Goal: Task Accomplishment & Management: Manage account settings

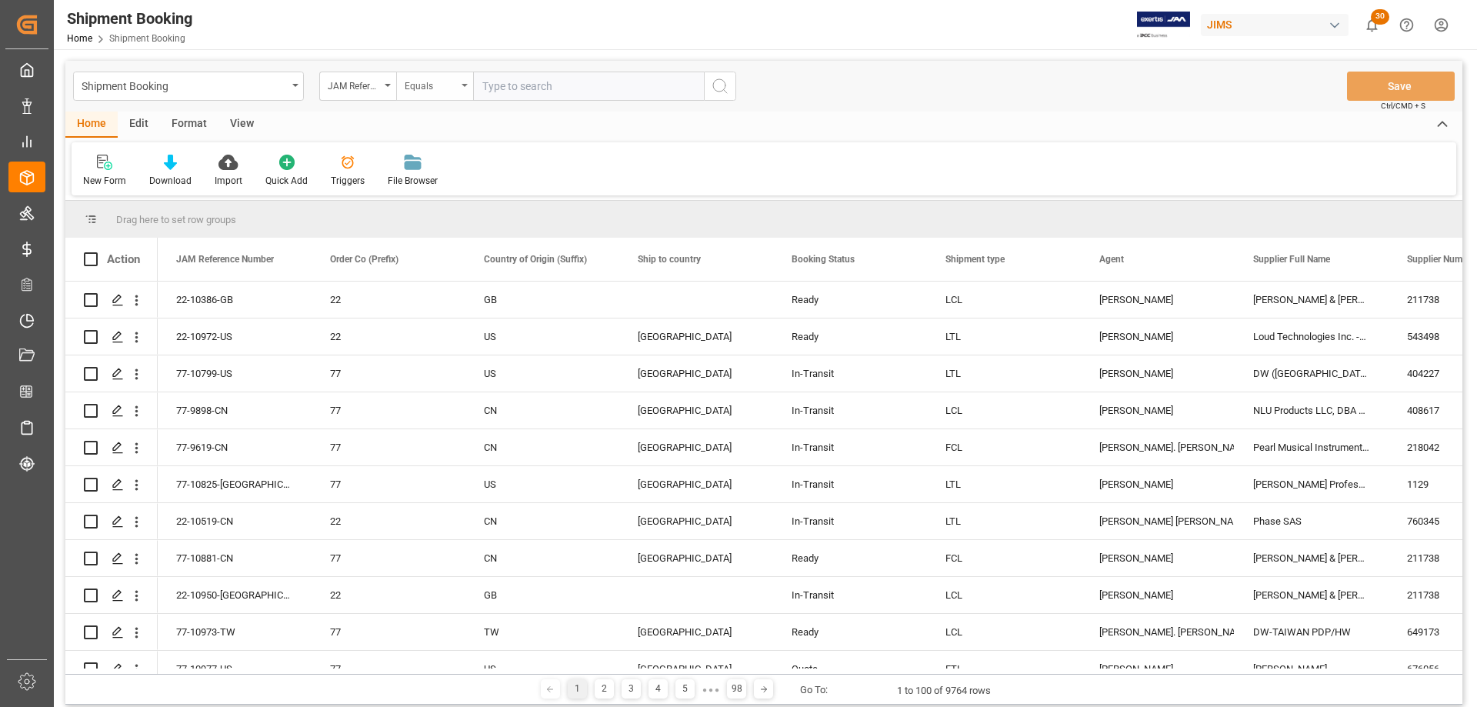
click at [467, 83] on div "Equals" at bounding box center [434, 86] width 77 height 29
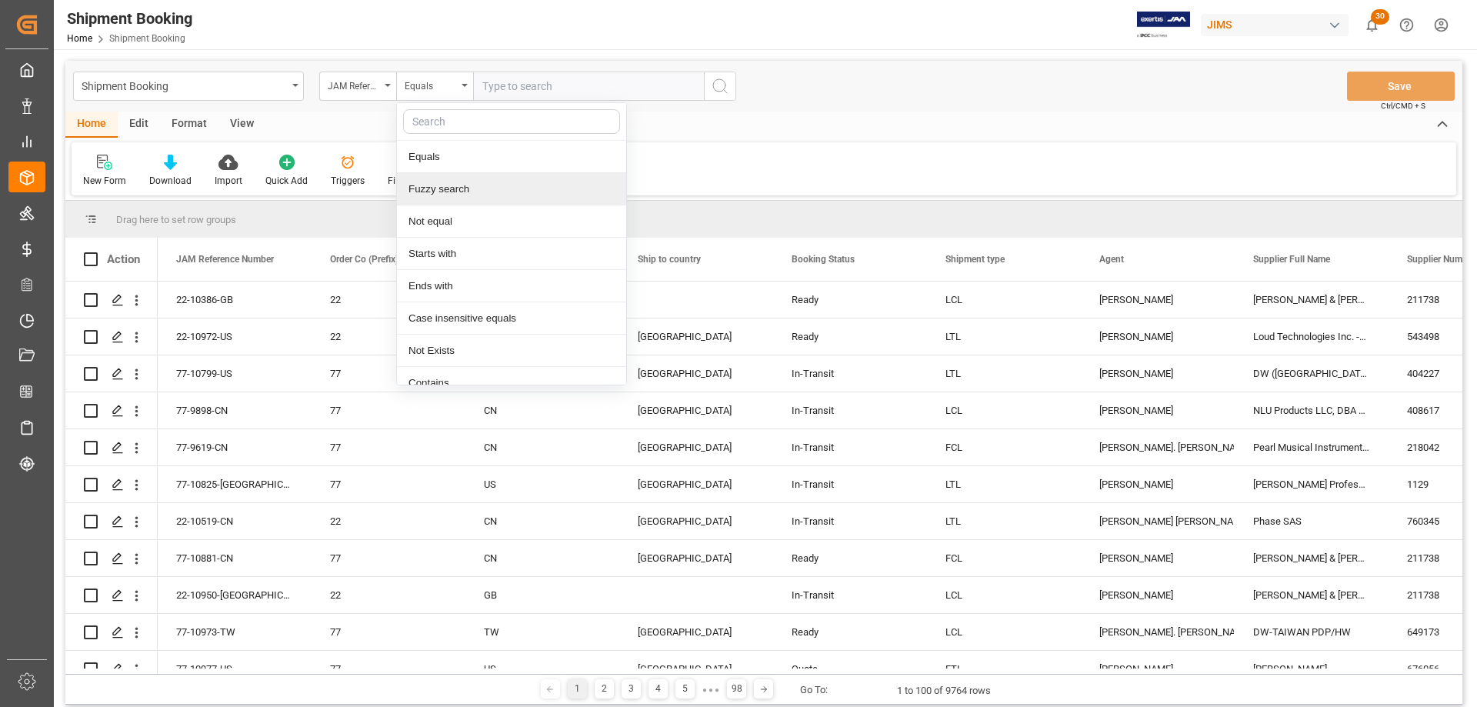
click at [479, 196] on div "Fuzzy search" at bounding box center [511, 189] width 229 height 32
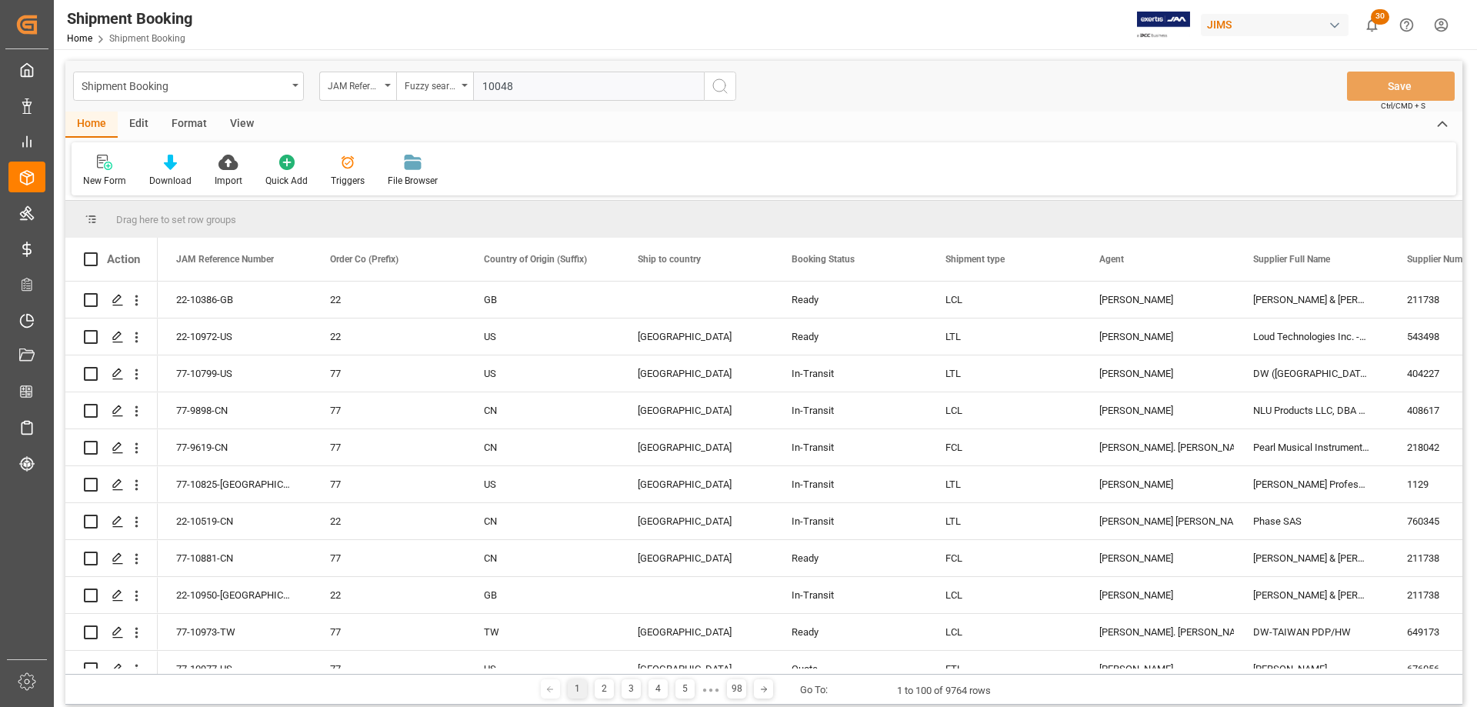
type input "10048"
click at [728, 83] on icon "search button" at bounding box center [720, 86] width 18 height 18
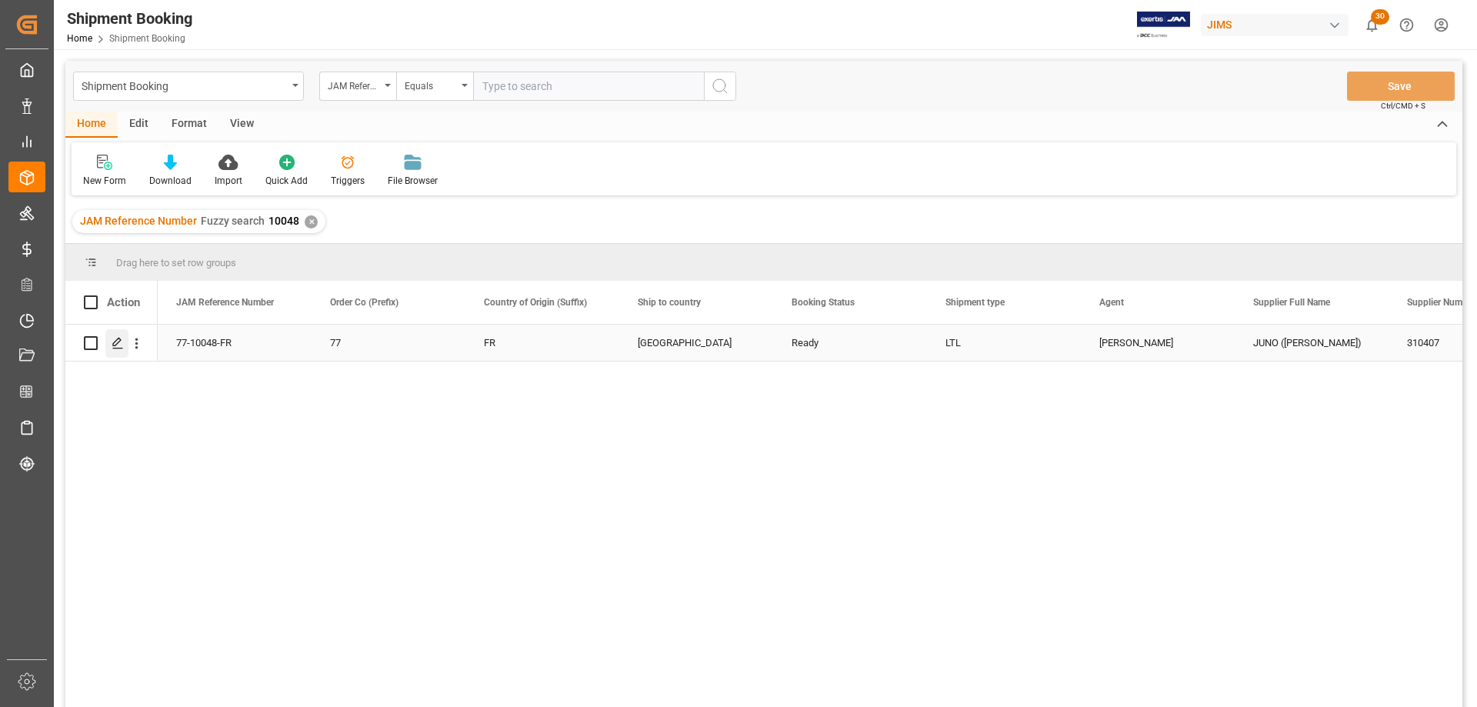
click at [116, 338] on icon "Press SPACE to select this row." at bounding box center [118, 343] width 12 height 12
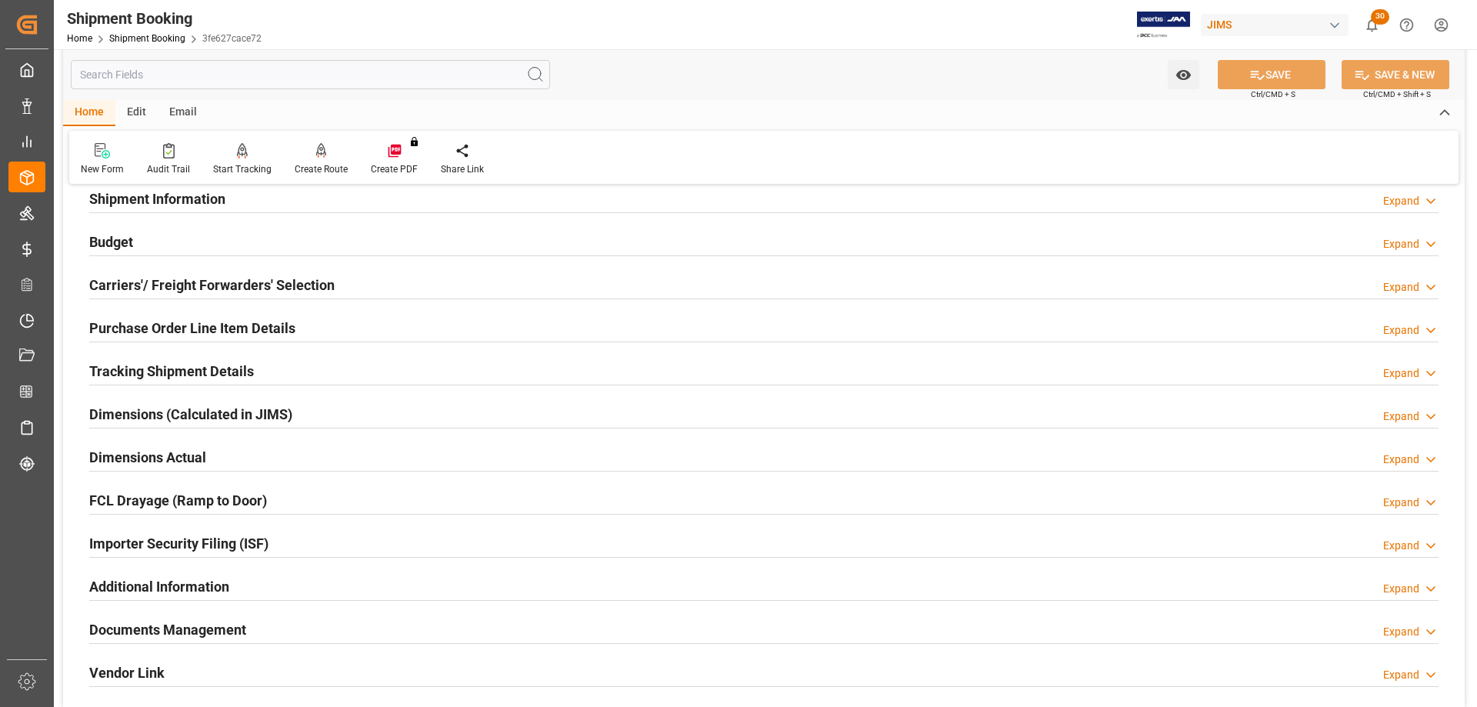
scroll to position [154, 0]
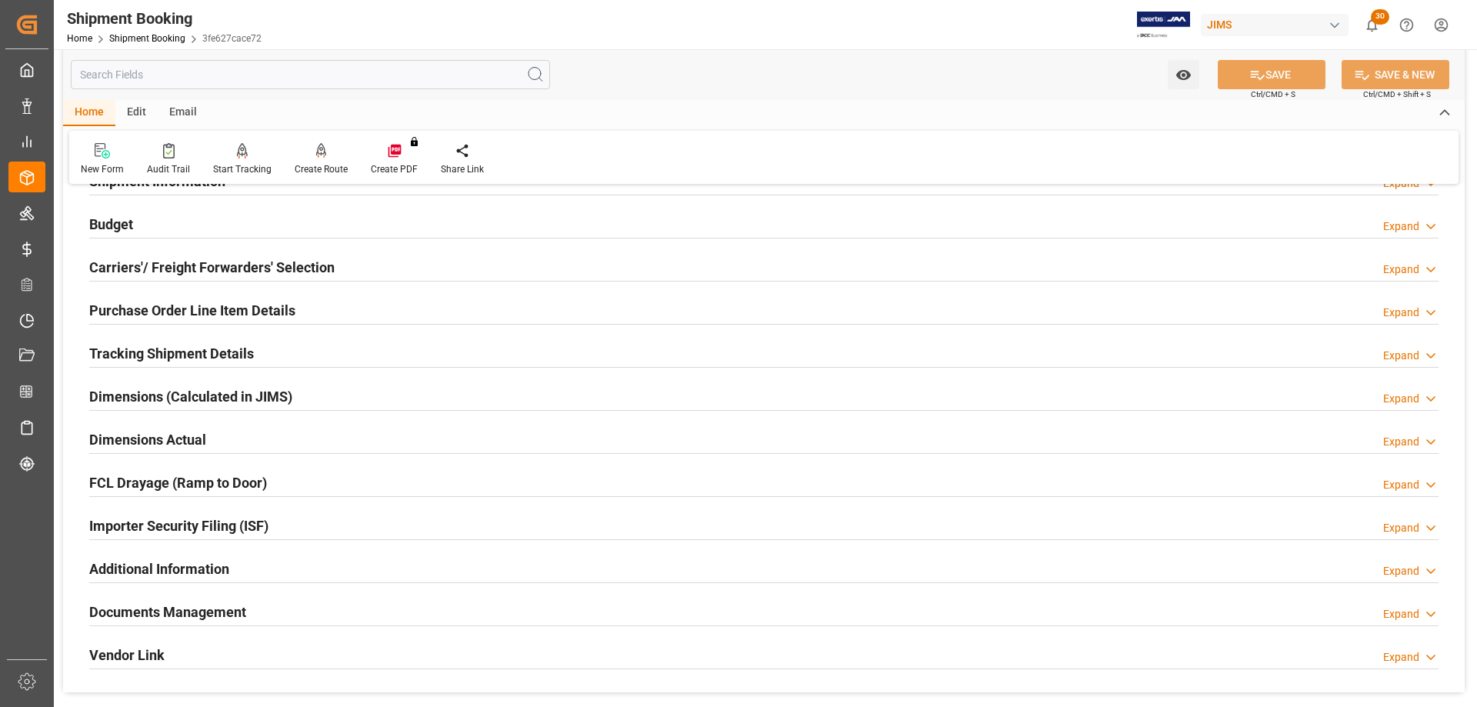
click at [216, 612] on h2 "Documents Management" at bounding box center [167, 612] width 157 height 21
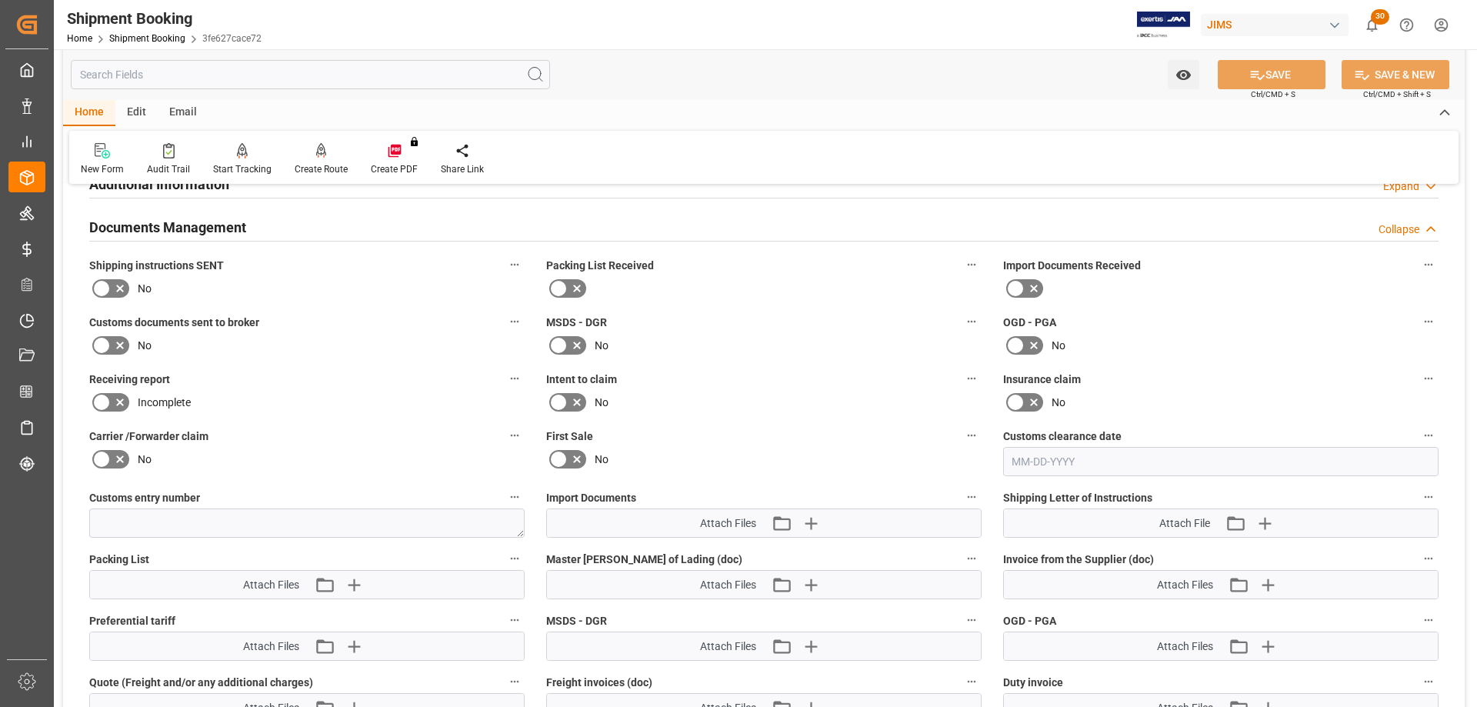
scroll to position [616, 0]
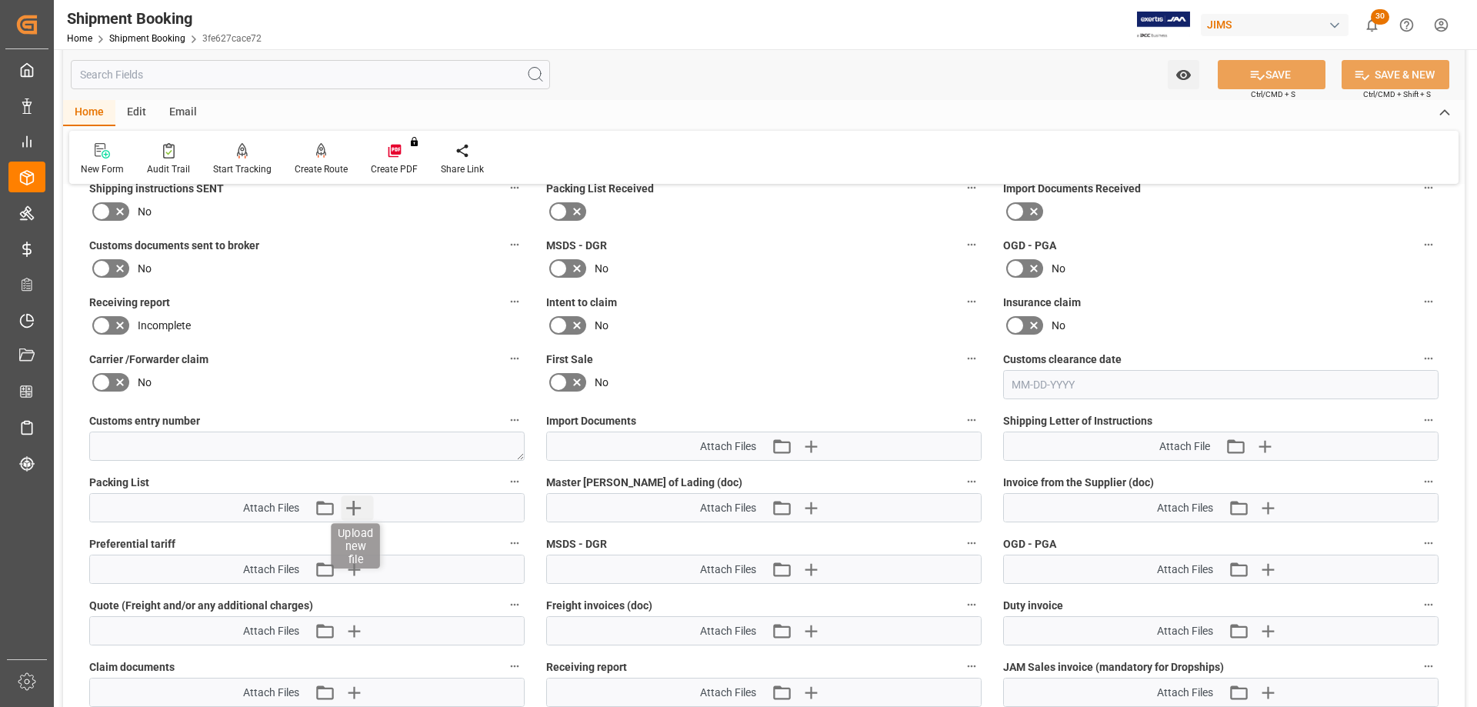
click at [346, 509] on icon "button" at bounding box center [353, 508] width 25 height 25
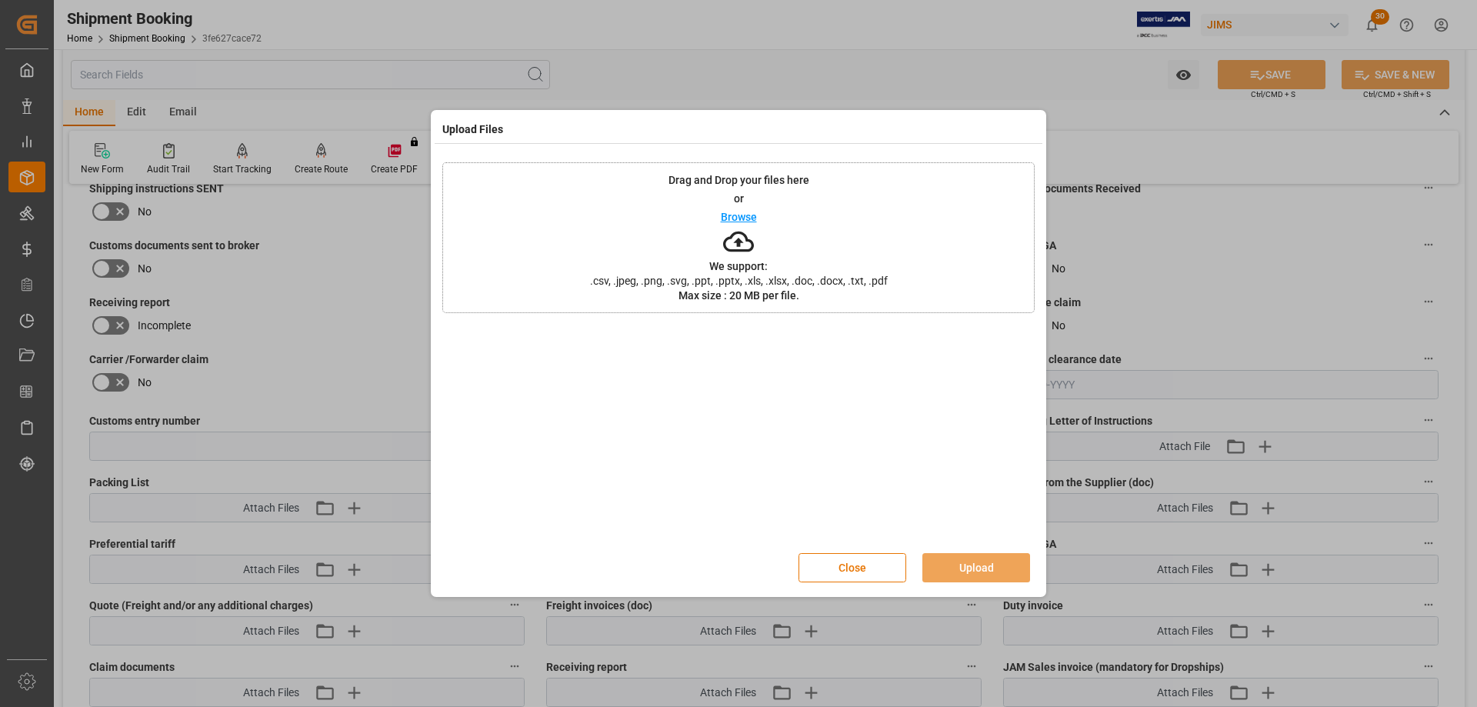
click at [732, 215] on p "Browse" at bounding box center [739, 217] width 36 height 11
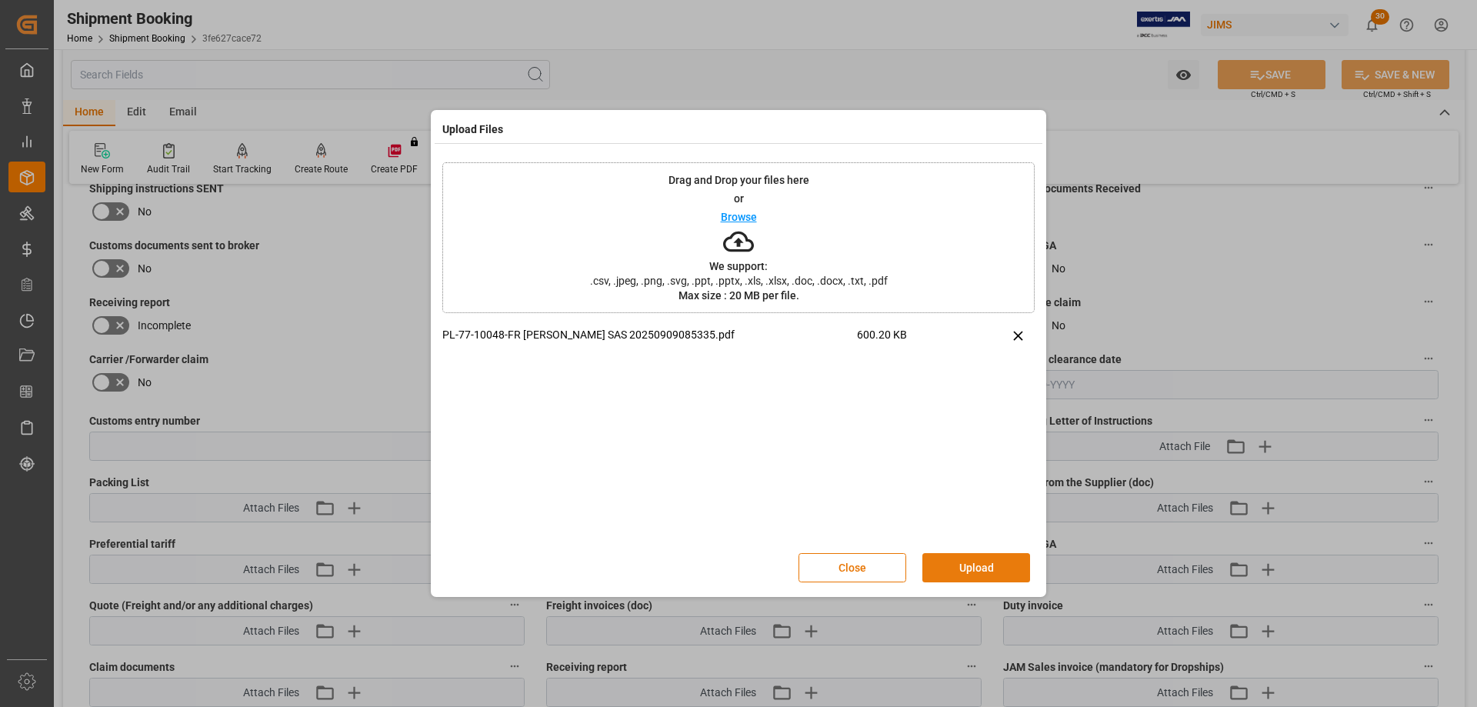
click at [964, 566] on button "Upload" at bounding box center [977, 567] width 108 height 29
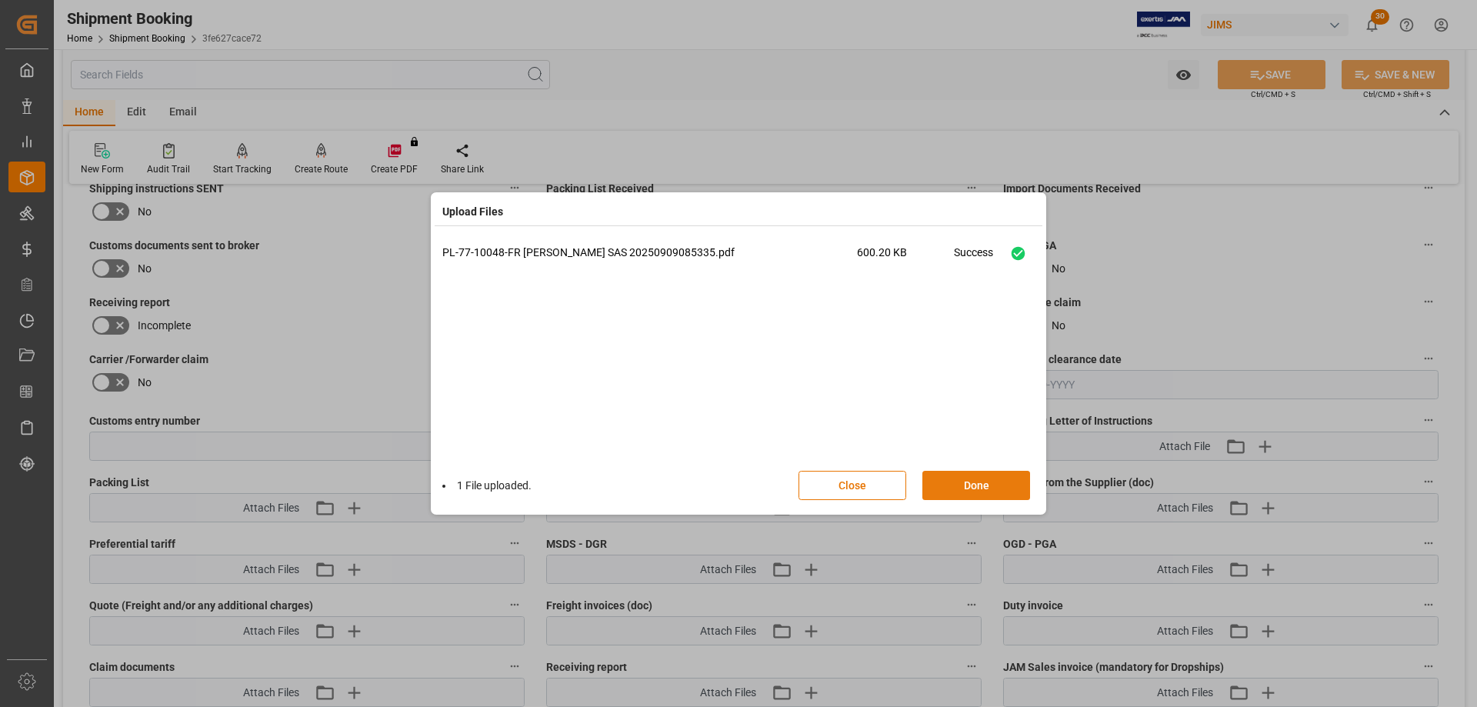
click at [970, 494] on button "Done" at bounding box center [977, 485] width 108 height 29
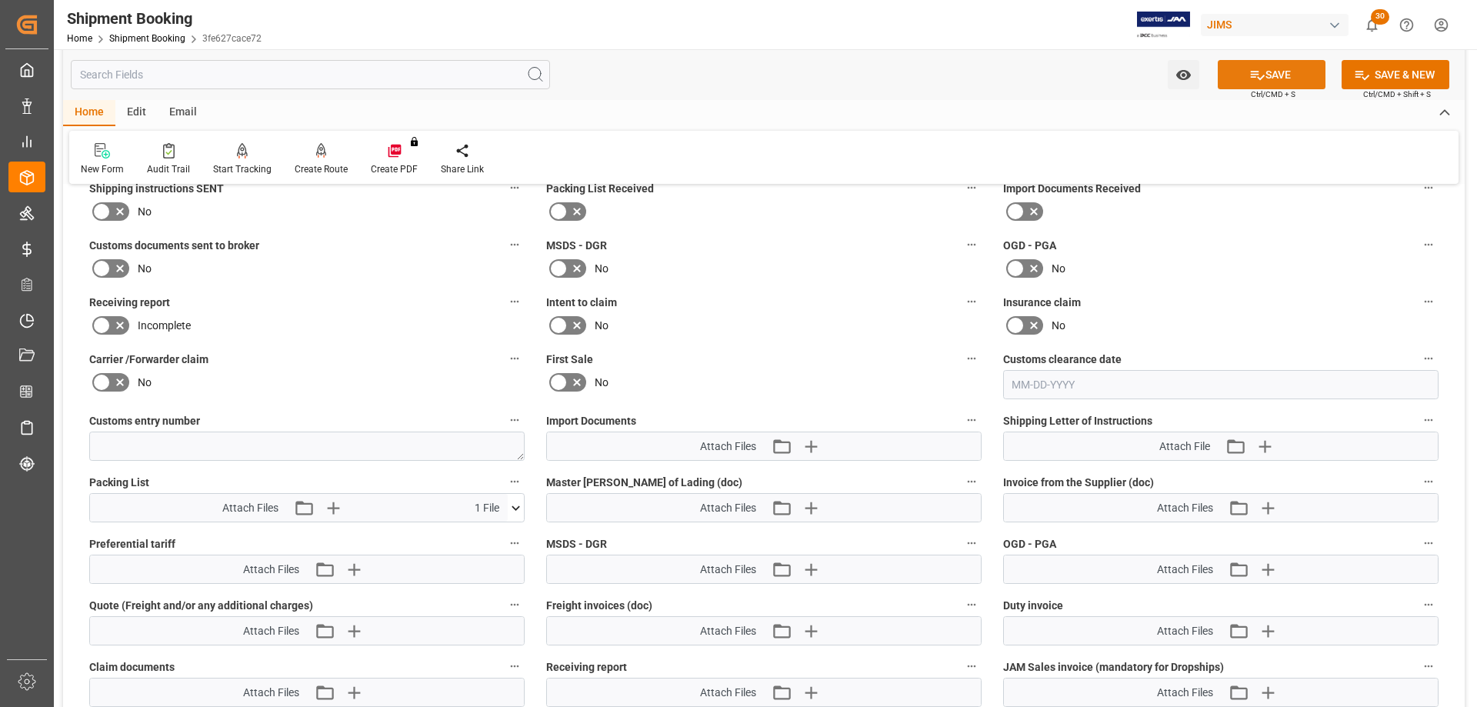
click at [1256, 75] on icon at bounding box center [1258, 75] width 16 height 16
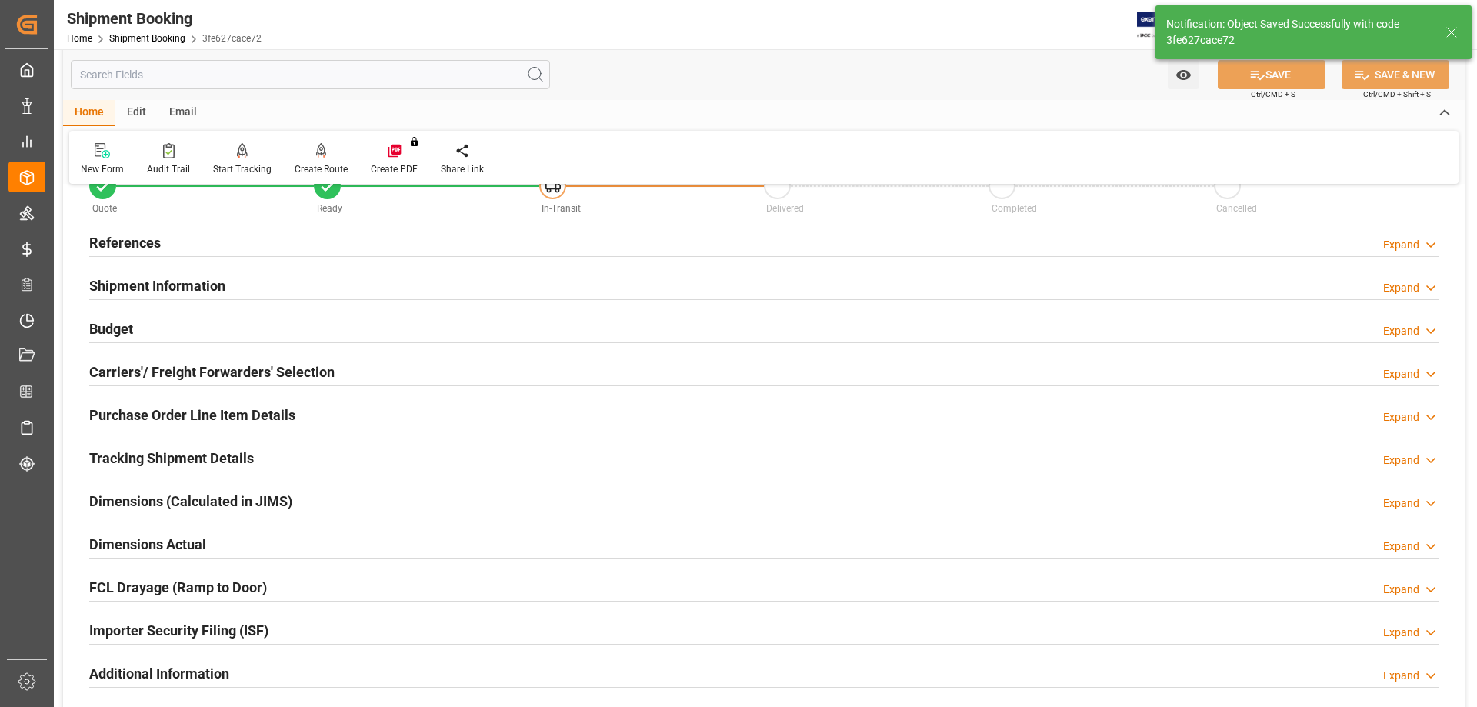
scroll to position [0, 0]
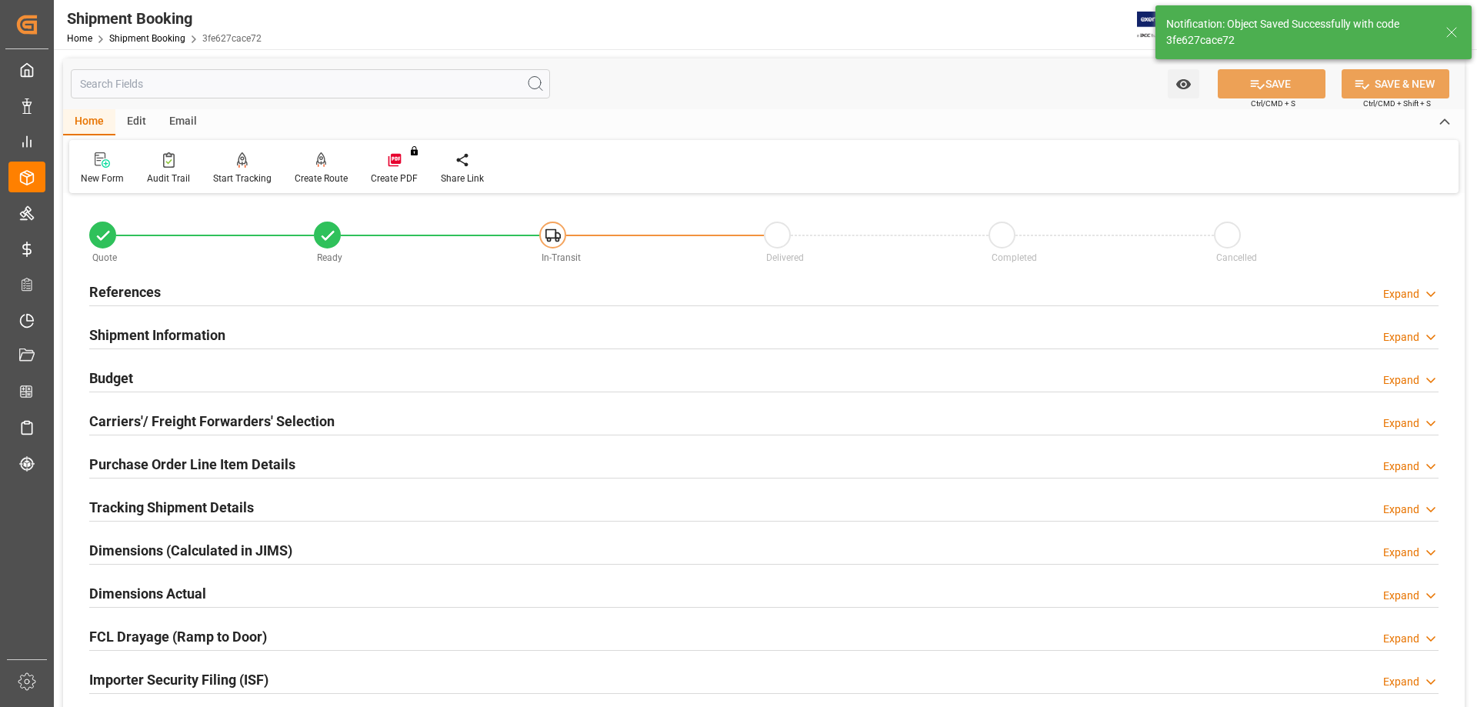
click at [138, 426] on h2 "Carriers'/ Freight Forwarders' Selection" at bounding box center [211, 421] width 245 height 21
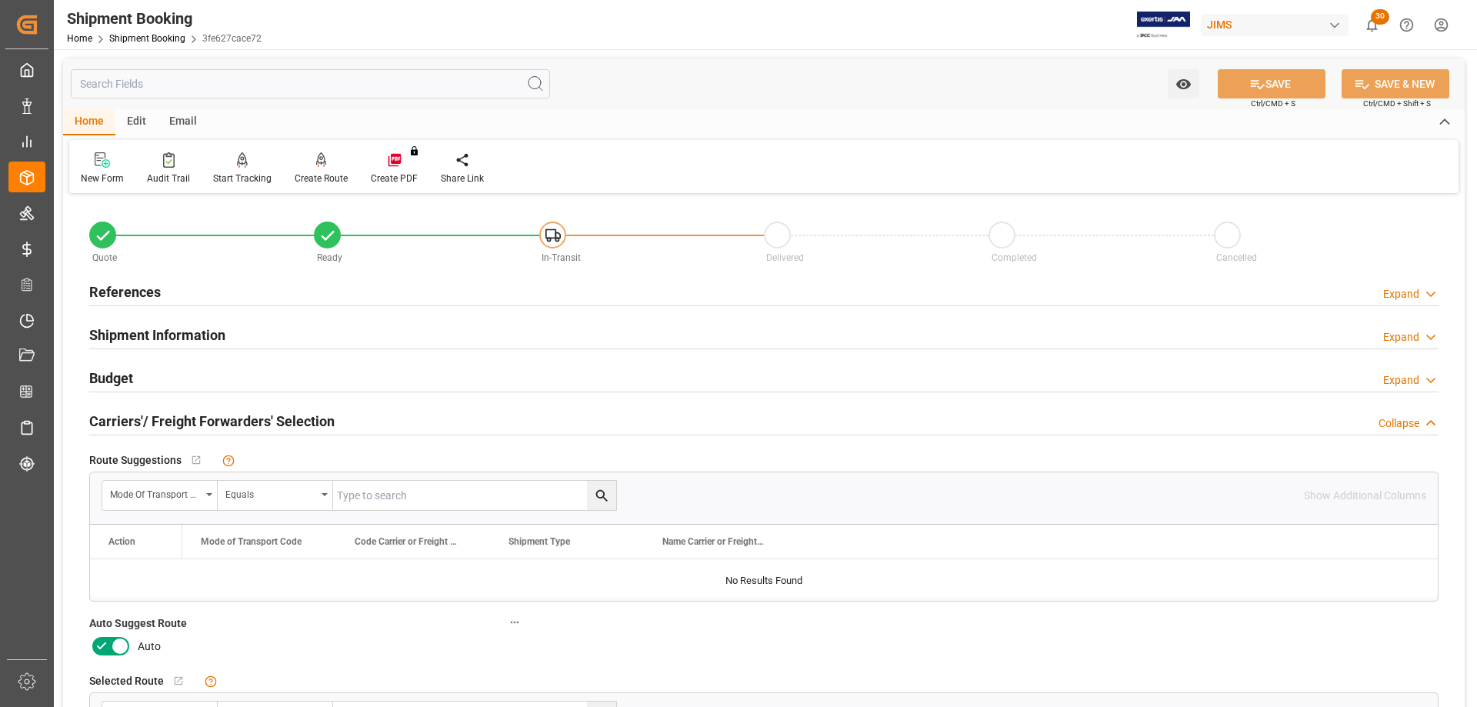
click at [116, 646] on icon at bounding box center [120, 646] width 18 height 18
click at [0, 0] on input "checkbox" at bounding box center [0, 0] width 0 height 0
click at [1239, 82] on button "SAVE" at bounding box center [1272, 83] width 108 height 29
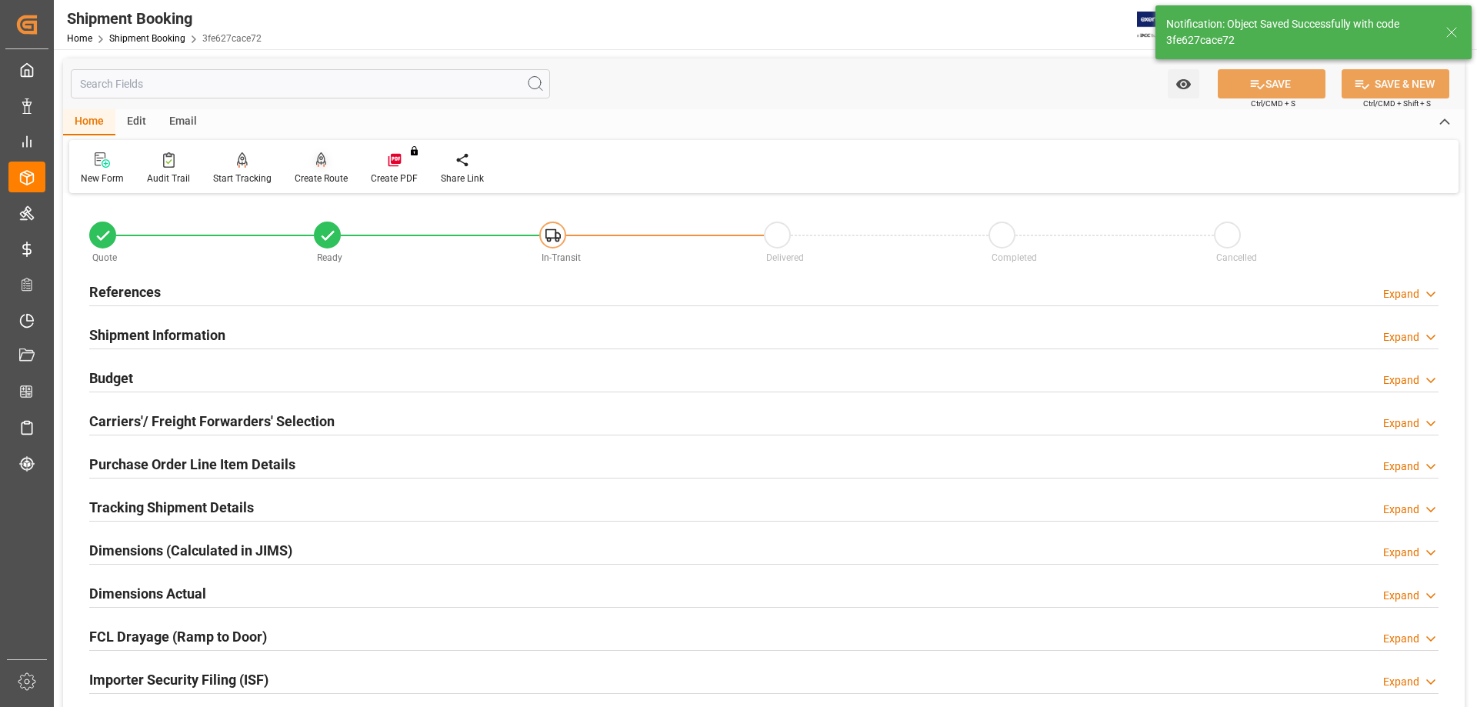
click at [314, 178] on div "Create Route" at bounding box center [321, 179] width 53 height 14
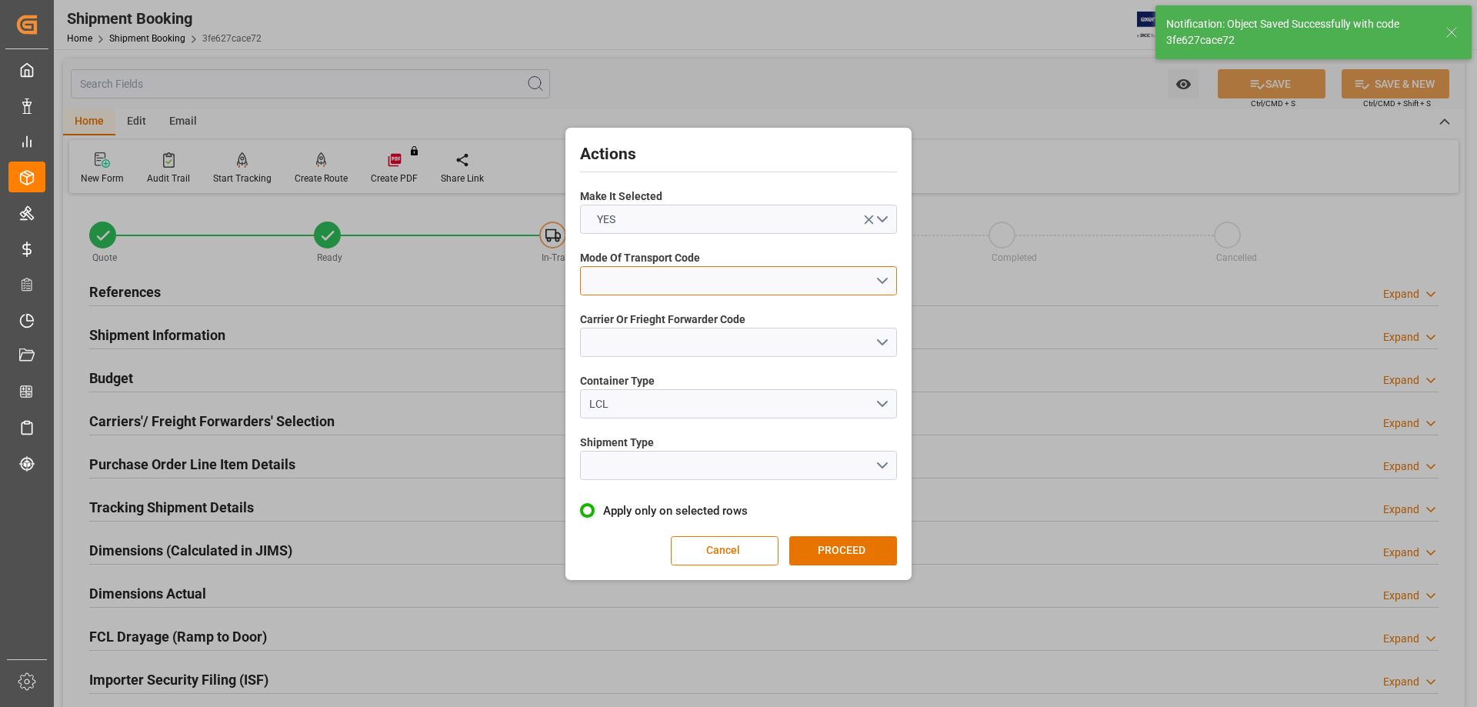
click at [614, 278] on button "open menu" at bounding box center [738, 280] width 317 height 29
click at [657, 381] on div "4- AIR FREIGHT" at bounding box center [738, 381] width 315 height 32
click at [605, 345] on button "open menu" at bounding box center [738, 342] width 317 height 29
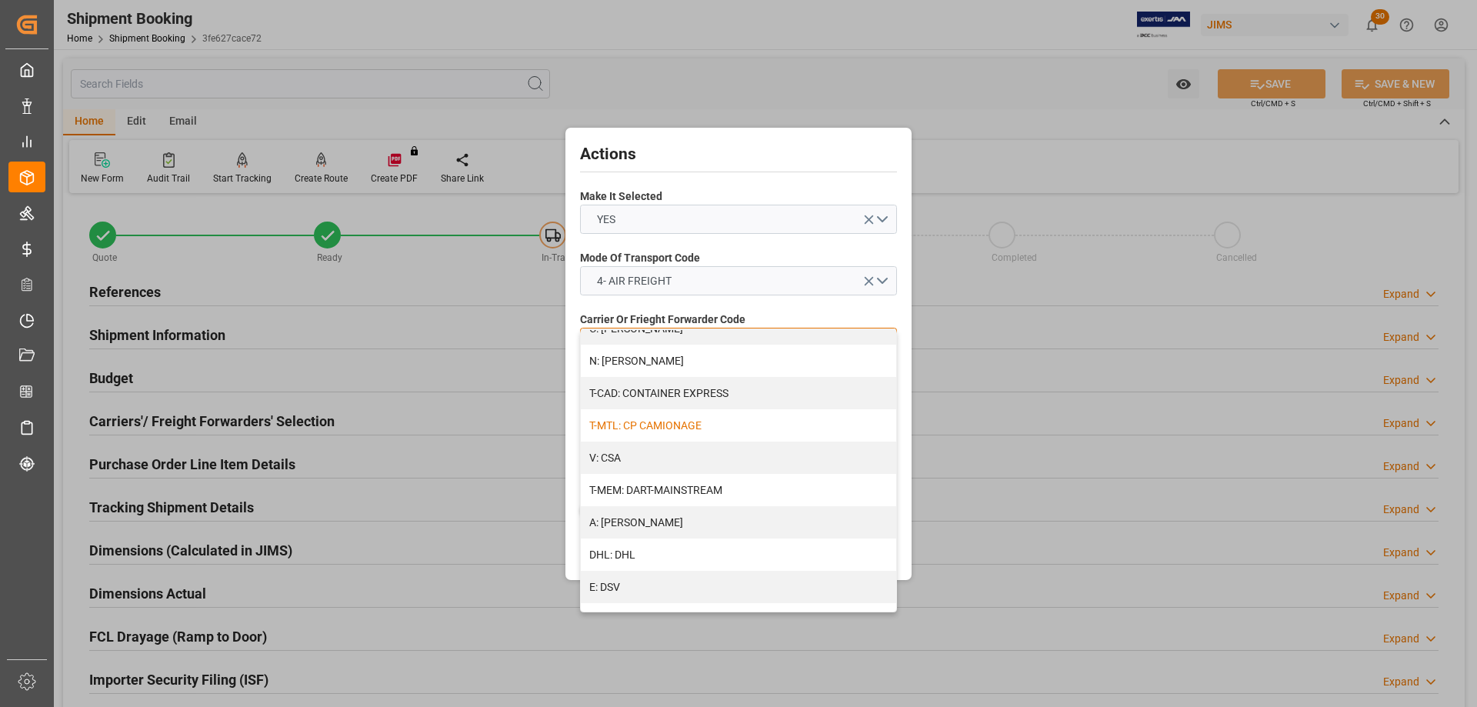
scroll to position [77, 0]
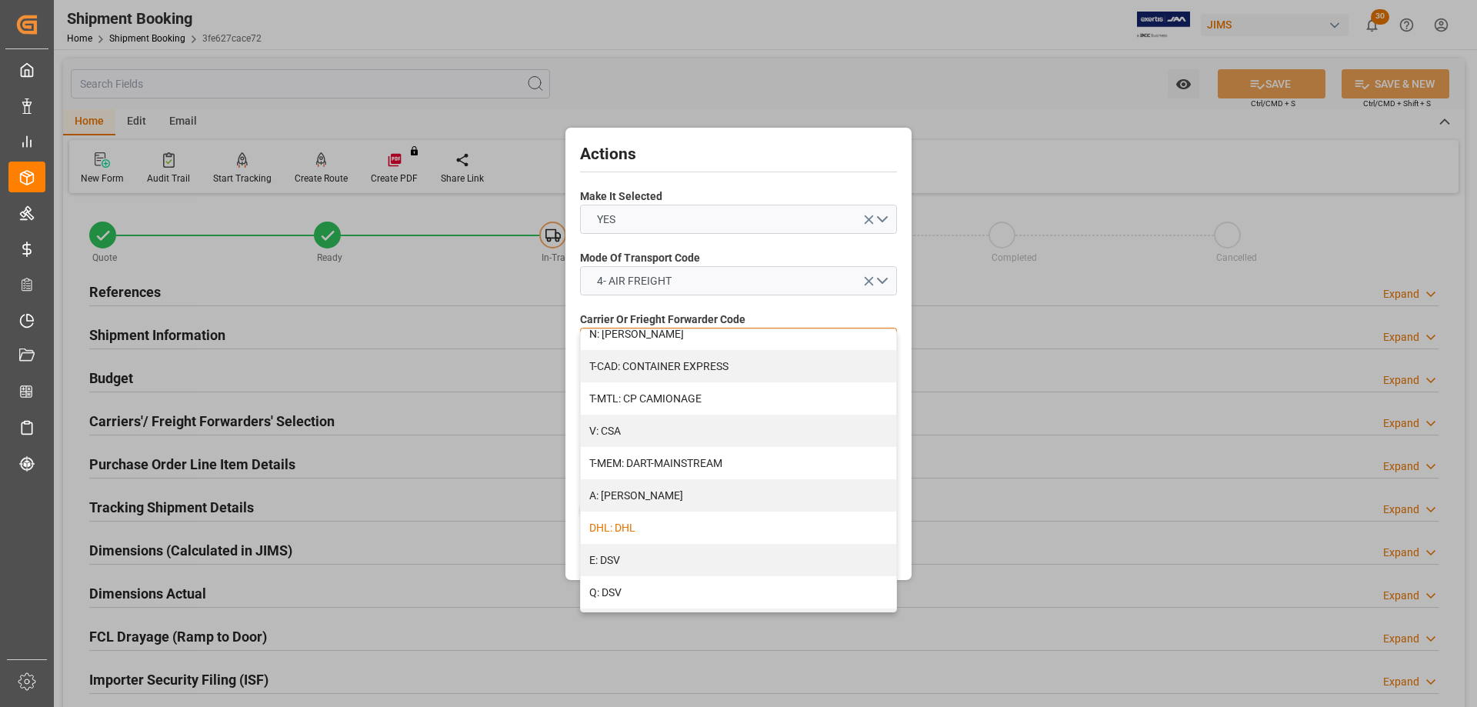
drag, startPoint x: 683, startPoint y: 532, endPoint x: 679, endPoint y: 539, distance: 9.0
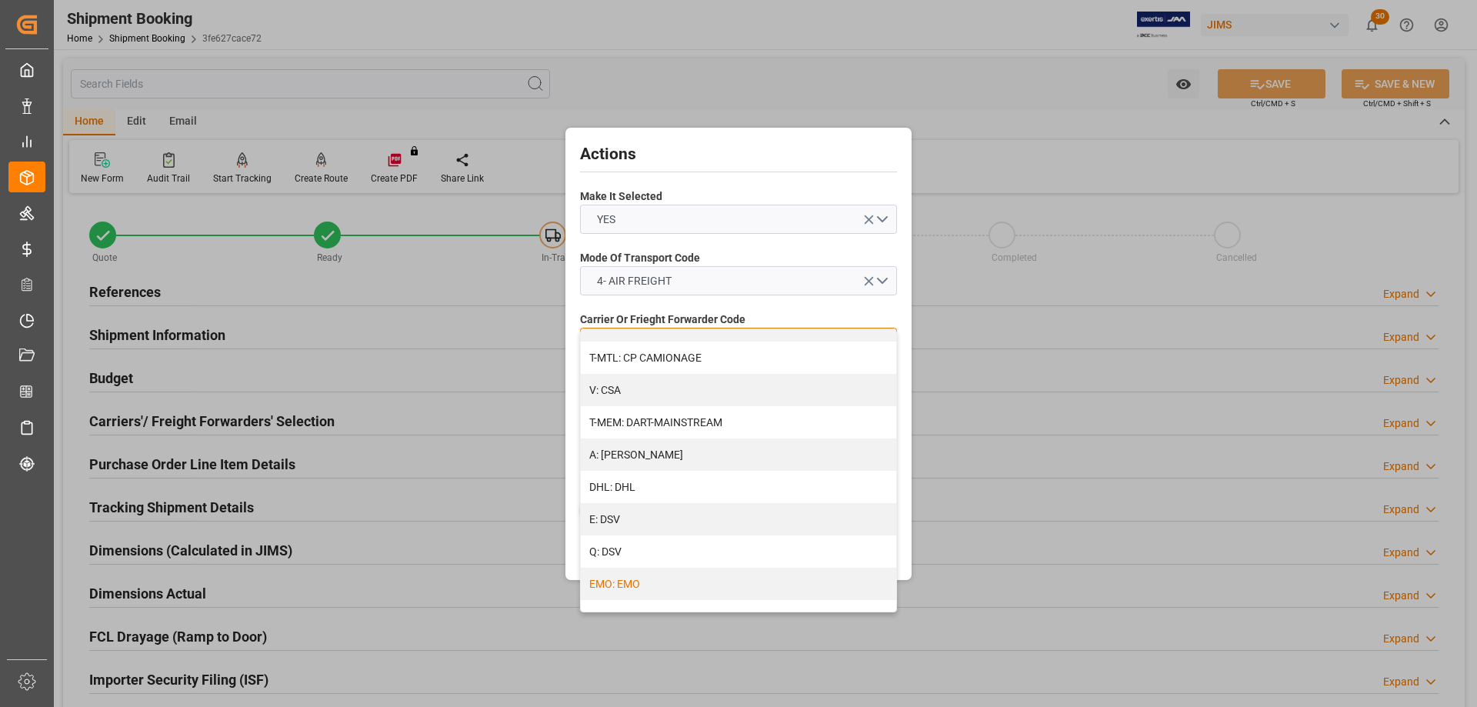
scroll to position [154, 0]
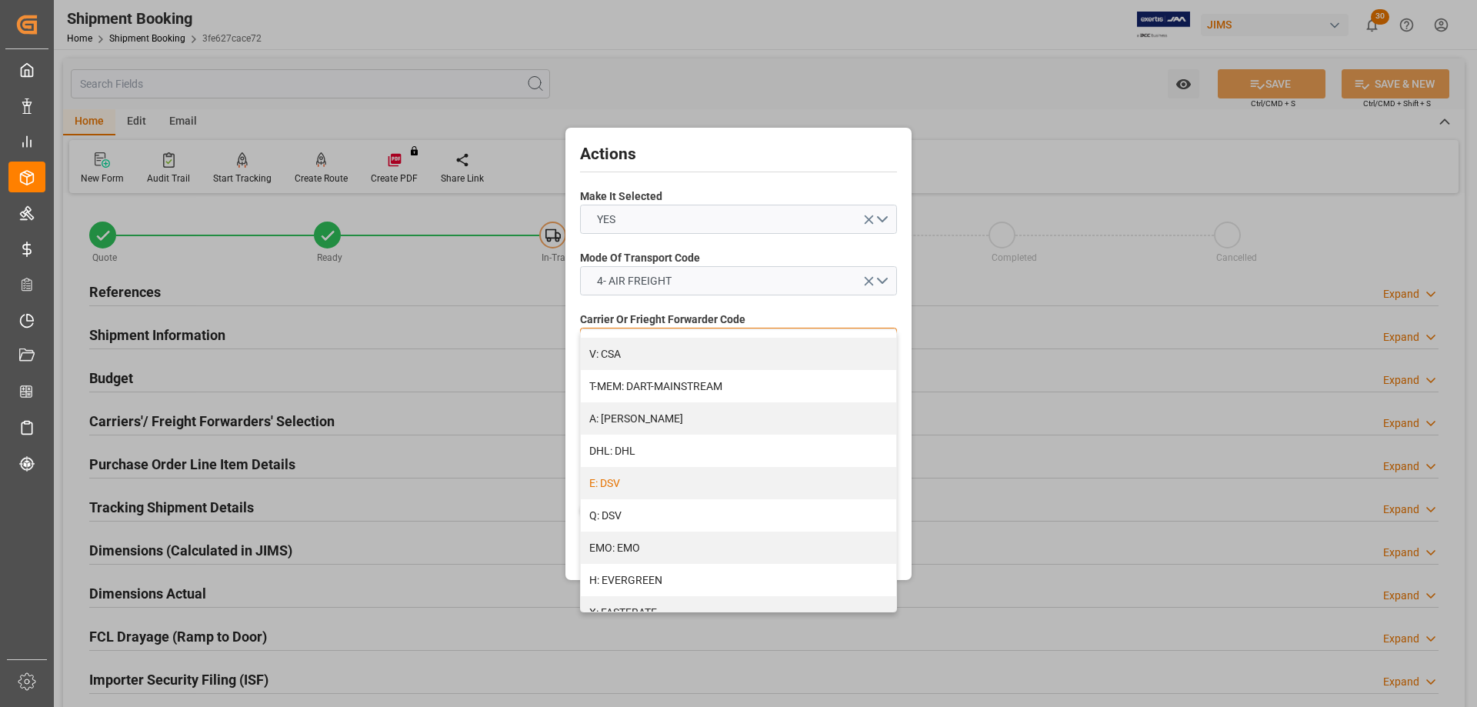
click at [601, 481] on div "E: DSV" at bounding box center [738, 483] width 315 height 32
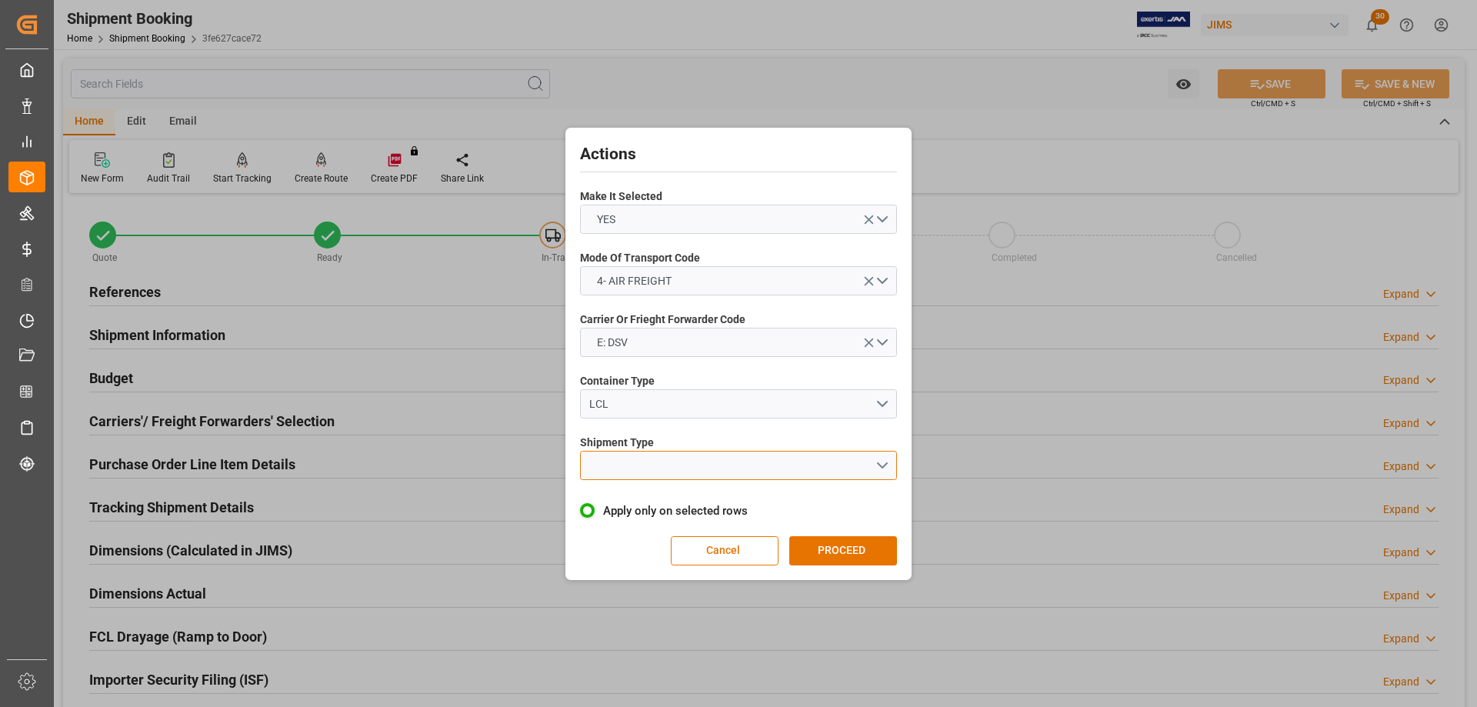
click at [633, 458] on button "open menu" at bounding box center [738, 465] width 317 height 29
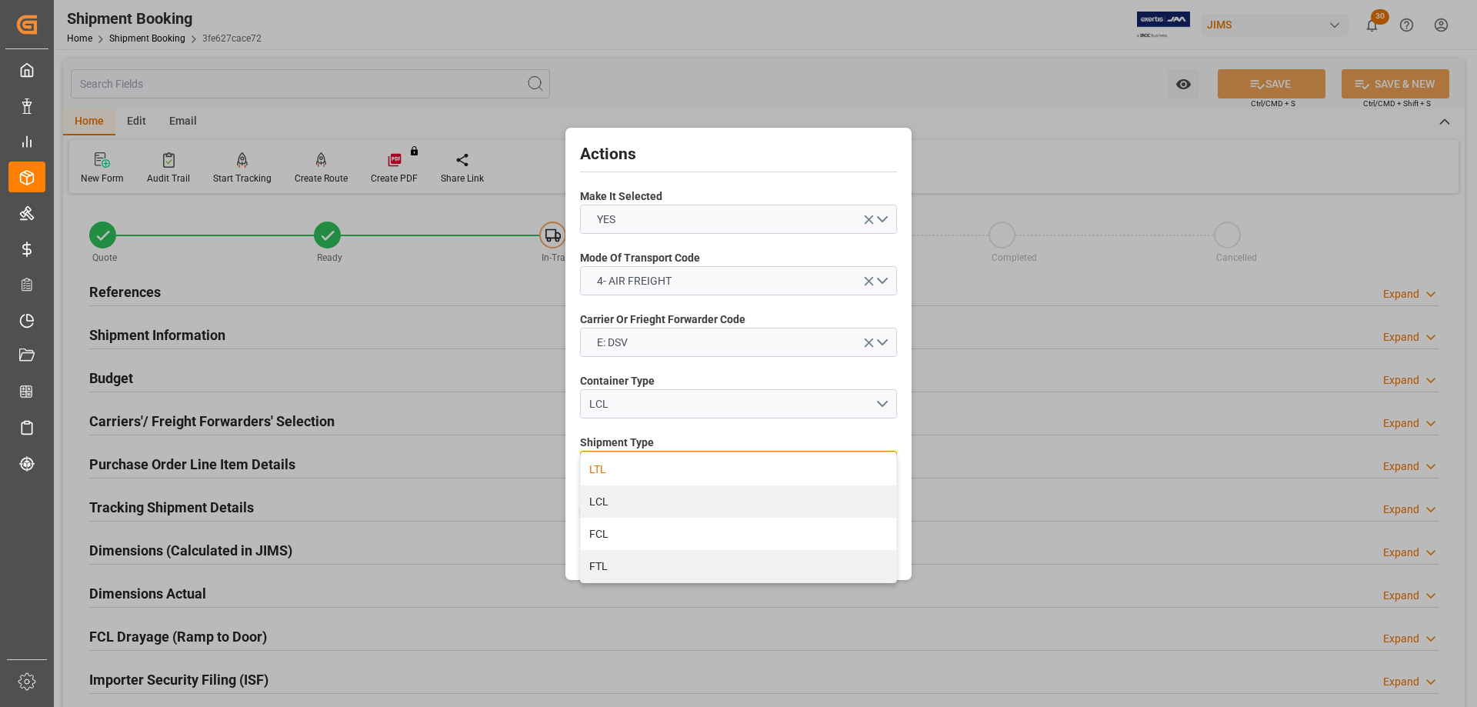
click at [603, 473] on div "LTL" at bounding box center [738, 469] width 315 height 32
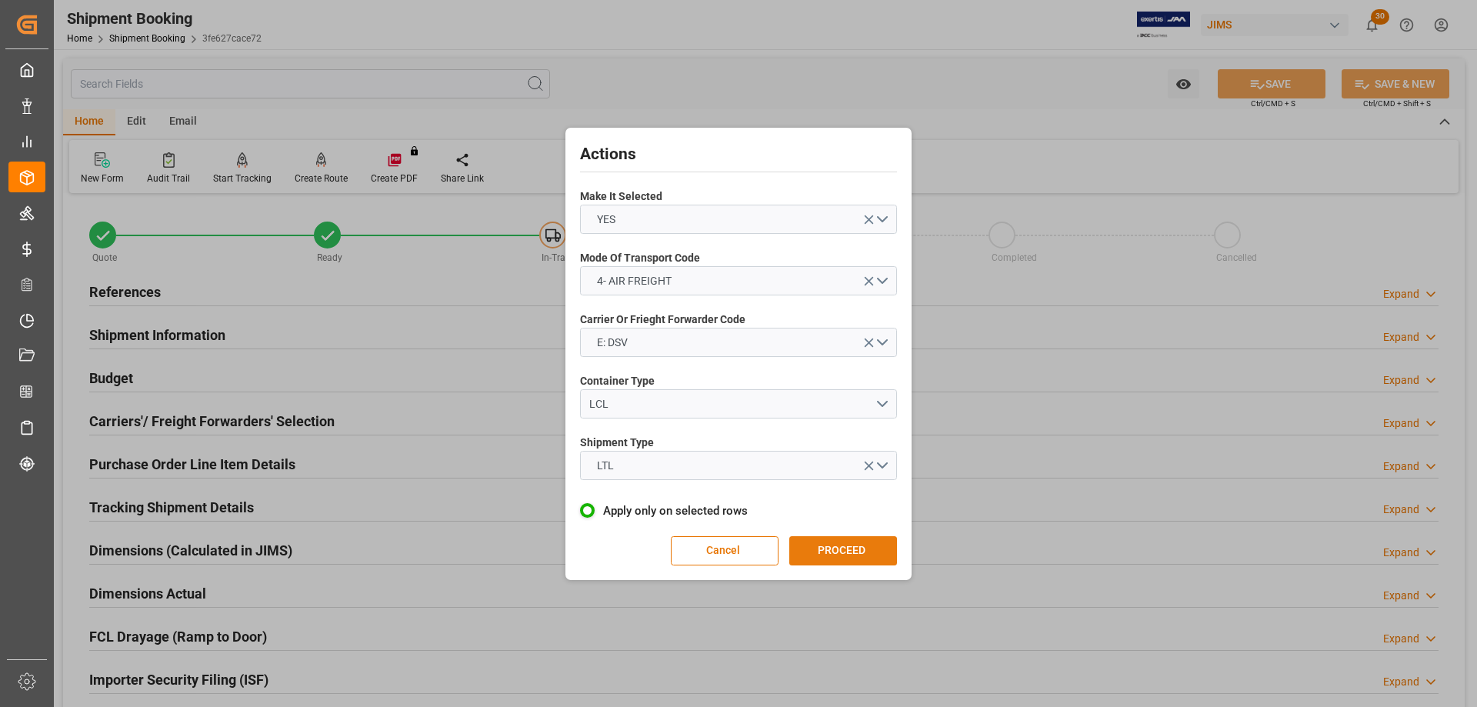
click at [866, 547] on button "PROCEED" at bounding box center [843, 550] width 108 height 29
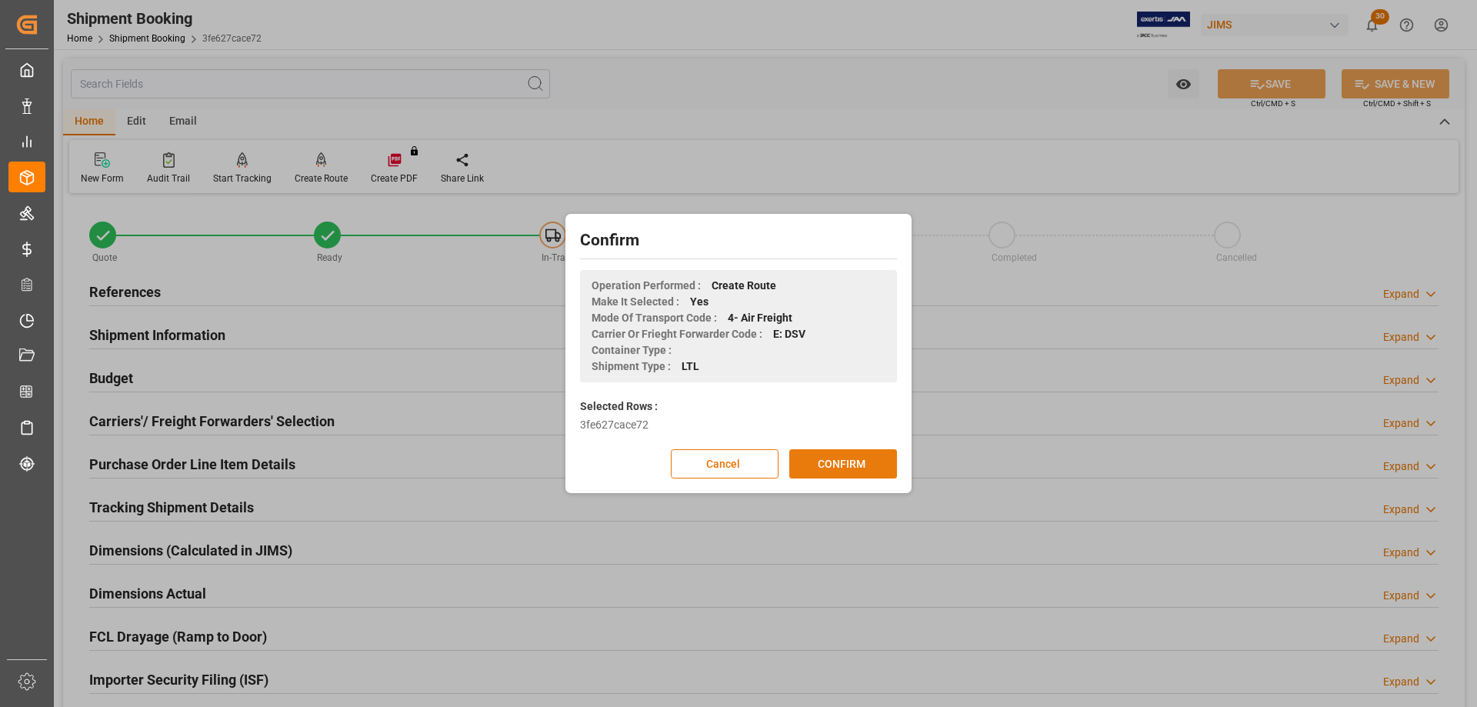
click at [836, 462] on button "CONFIRM" at bounding box center [843, 463] width 108 height 29
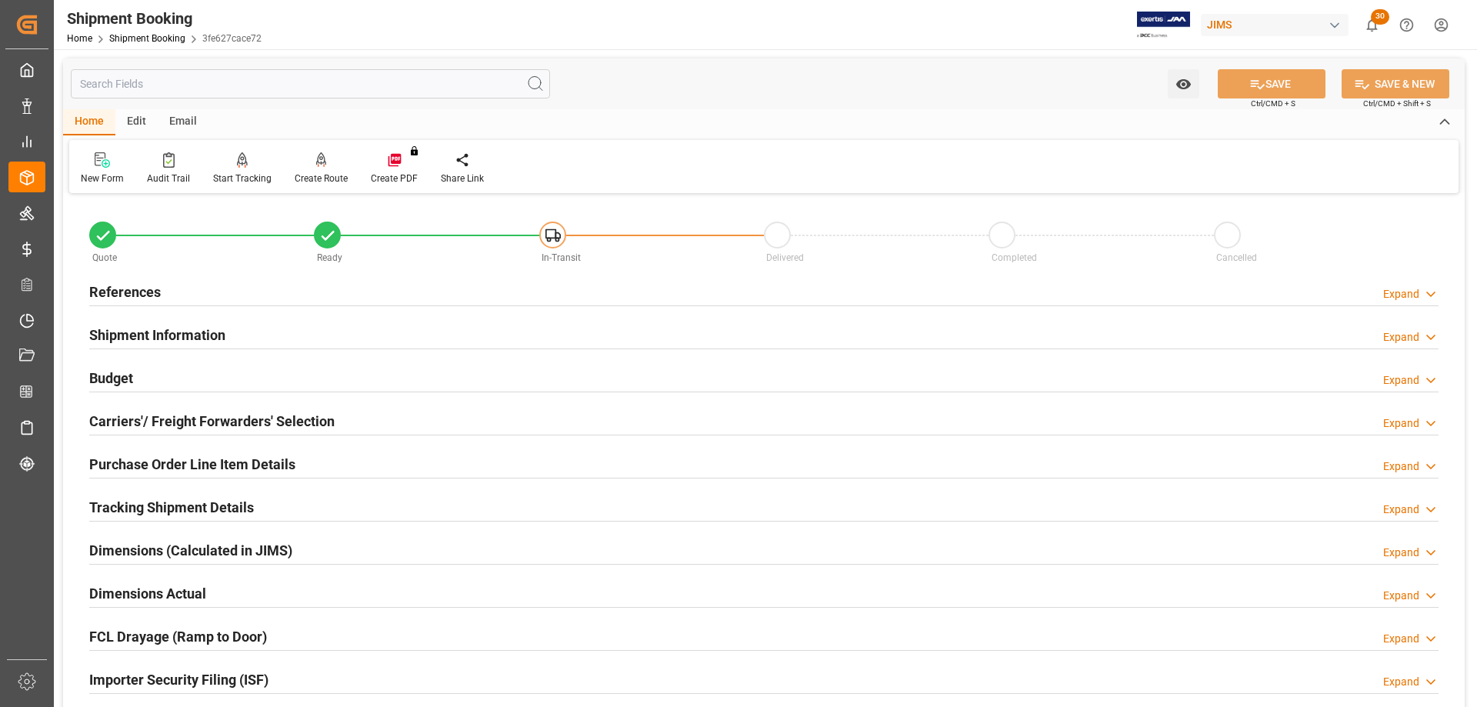
click at [182, 116] on div "Email" at bounding box center [183, 122] width 51 height 26
click at [105, 169] on div "Send Email" at bounding box center [104, 169] width 70 height 34
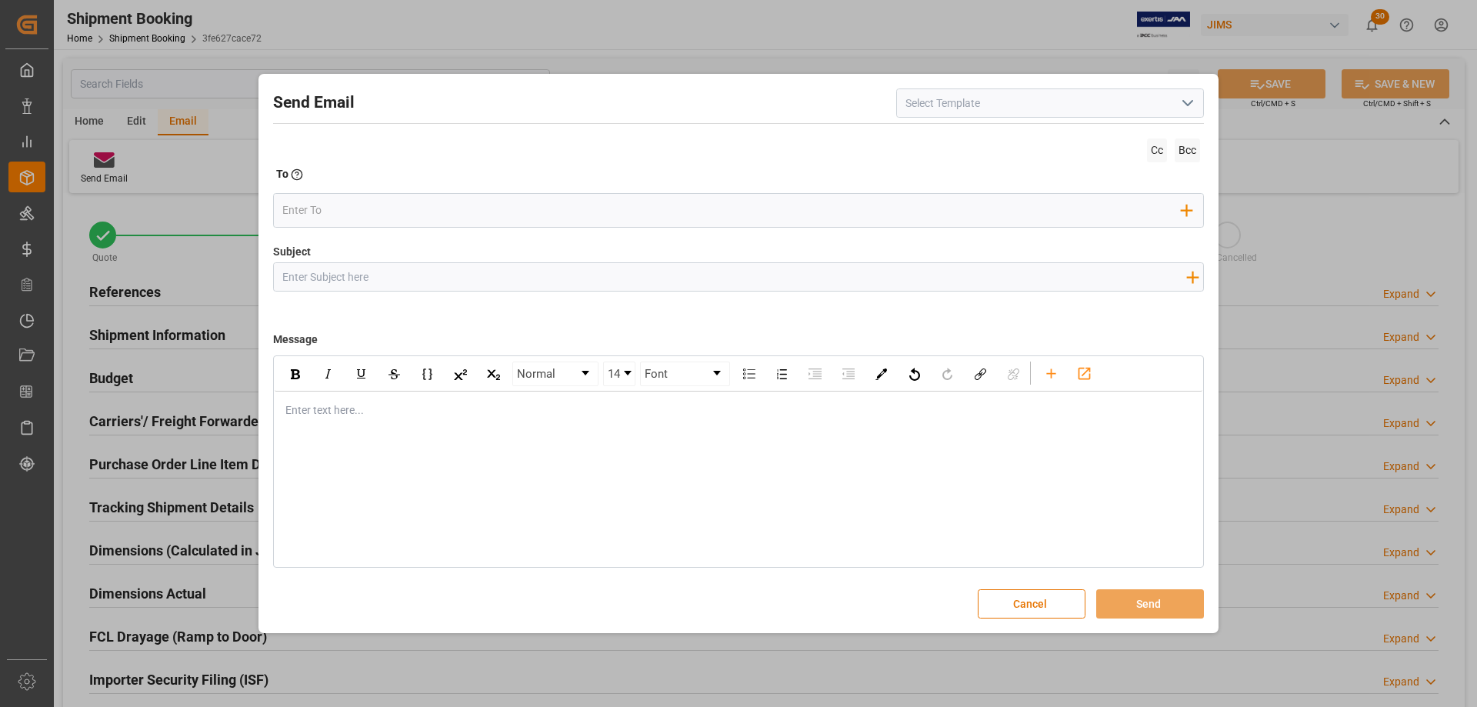
click at [1186, 104] on polyline "open menu" at bounding box center [1187, 103] width 9 height 5
click at [996, 139] on div "2BOOK - Ocean - Air freight" at bounding box center [1050, 137] width 306 height 35
type input "2BOOK - Ocean - Air freight"
type input "2BOOK {{jamReferenceNumber}} {{supplierFullName}} Ship from: {{country}} Ship t…"
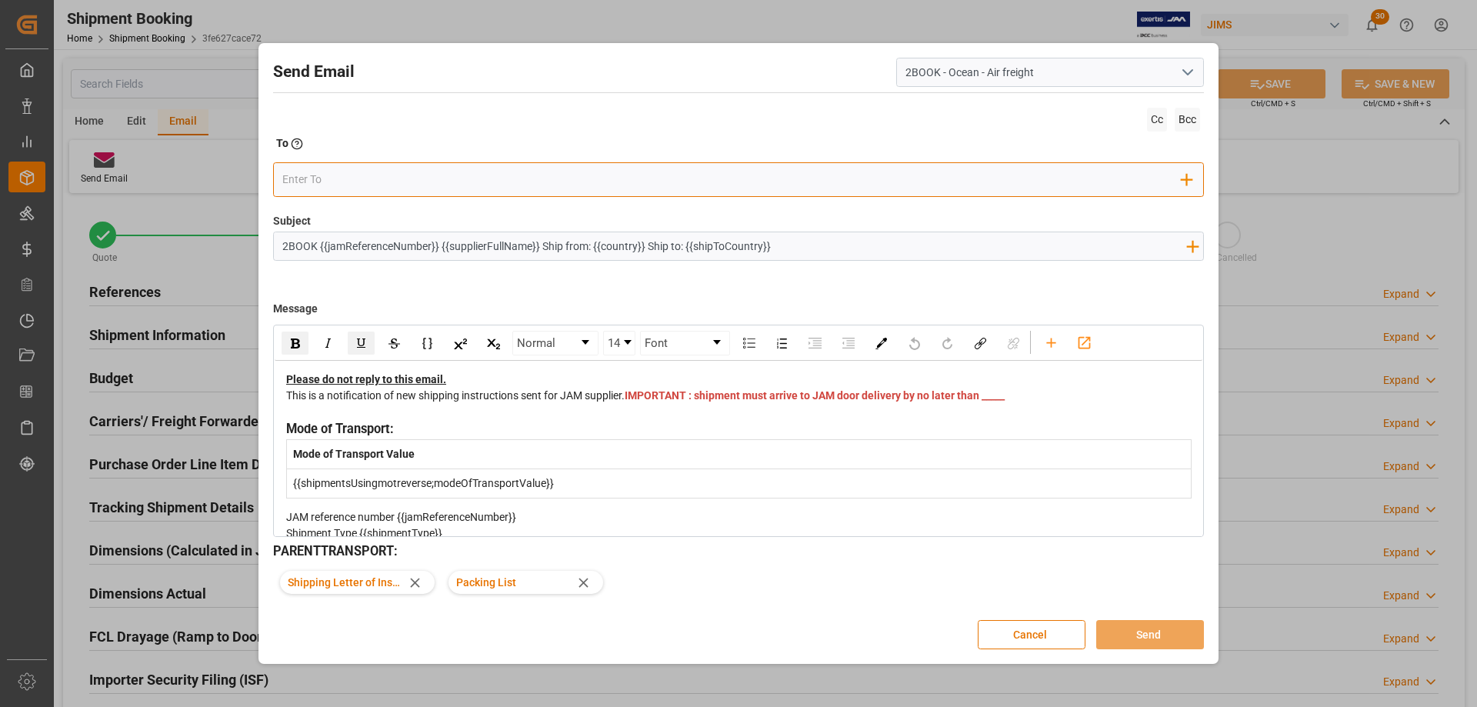
click at [315, 181] on input "email" at bounding box center [732, 179] width 900 height 23
click at [310, 185] on input "dsv" at bounding box center [732, 179] width 900 height 23
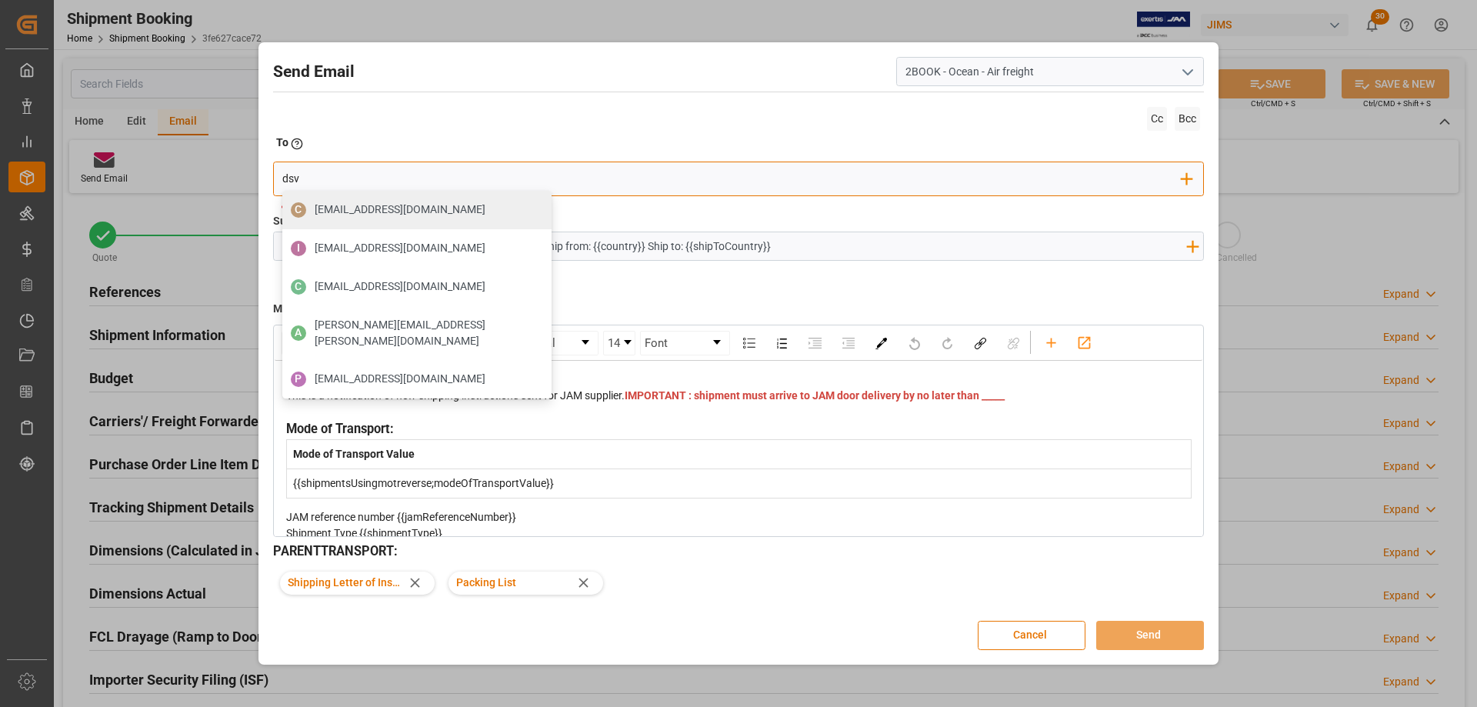
drag, startPoint x: 310, startPoint y: 185, endPoint x: 255, endPoint y: 186, distance: 54.6
click at [255, 186] on div "Send Email 2BOOK - Ocean - Air freight Cc Bcc To Enter the TO Email address dsv…" at bounding box center [738, 353] width 1477 height 707
paste input "Cindy Armstrong - DSV <cindy.armstrong@dsv.com>"
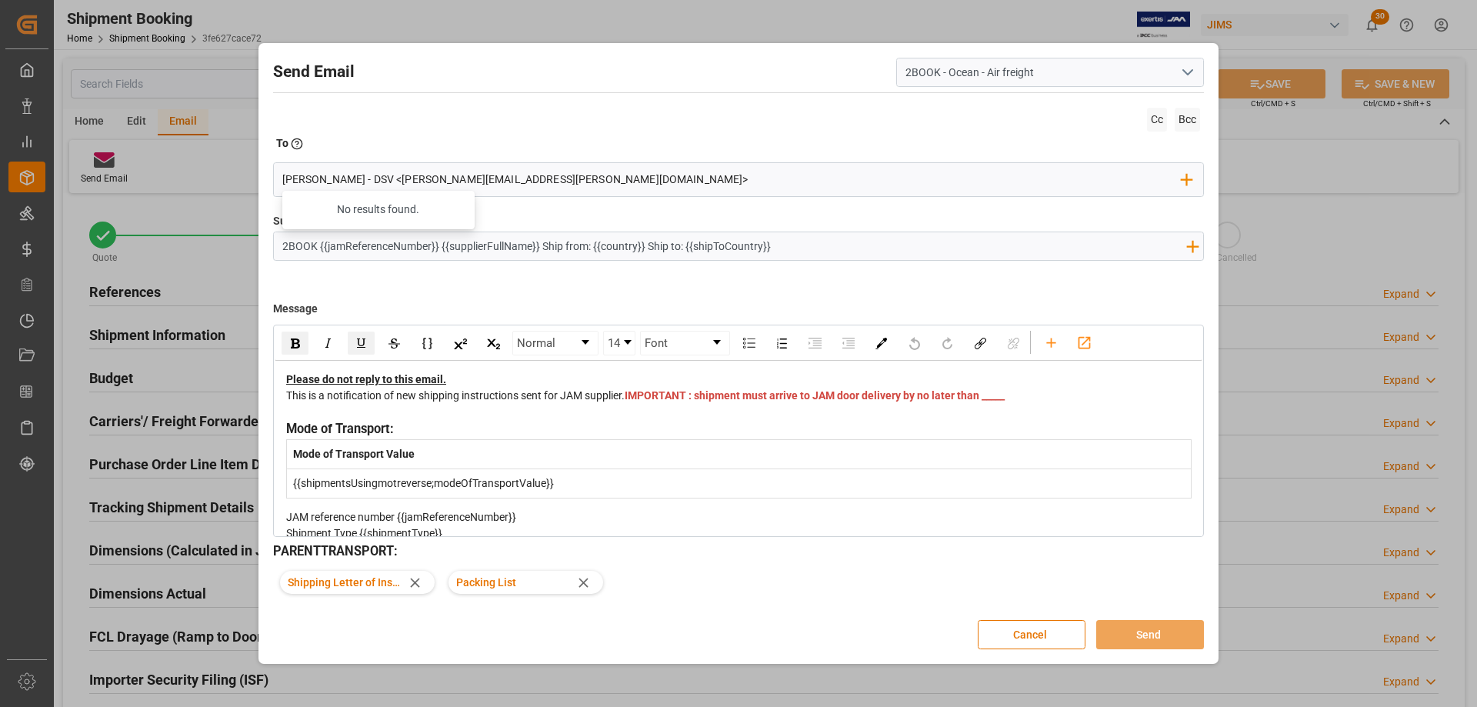
click at [606, 222] on div "Subject 2BOOK {{jamReferenceNumber}} {{supplierFullName}} Ship from: {{country}…" at bounding box center [738, 251] width 931 height 77
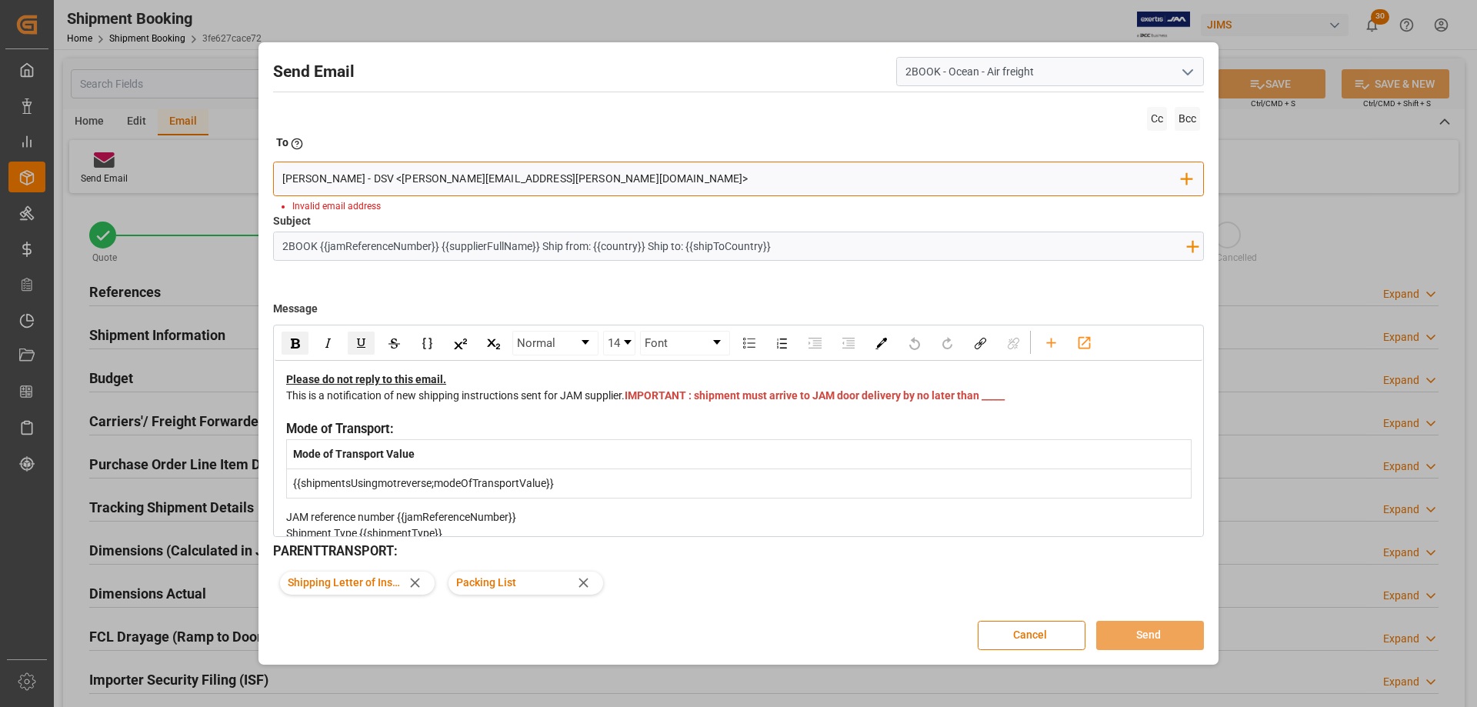
click at [570, 175] on input "Cindy Armstrong - DSV <cindy.armstrong@dsv.com>" at bounding box center [732, 179] width 900 height 23
paste input "PricedeskclientsQC - DSV <PricedeskclientsQC@ca.dsv.com>"
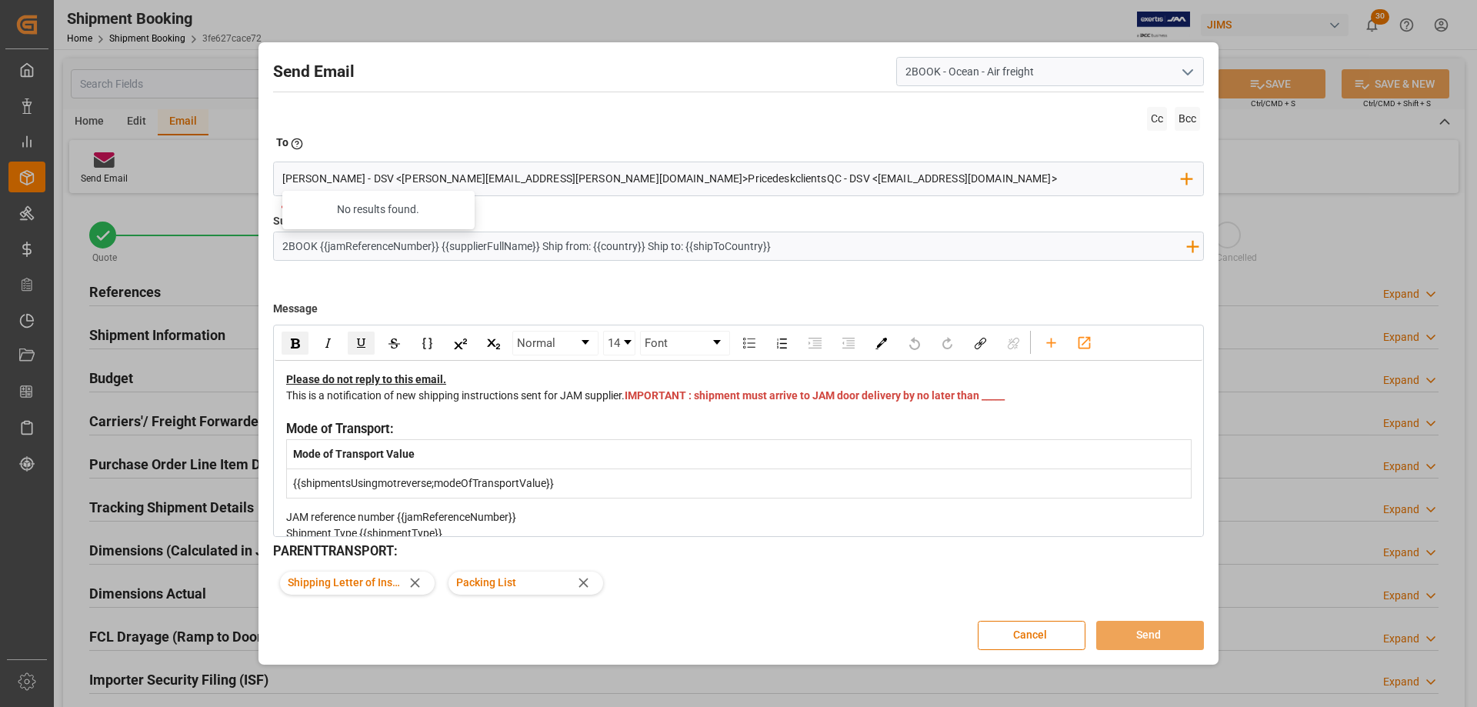
click at [823, 240] on input "2BOOK {{jamReferenceNumber}} {{supplierFullName}} Ship from: {{country}} Ship t…" at bounding box center [734, 245] width 920 height 27
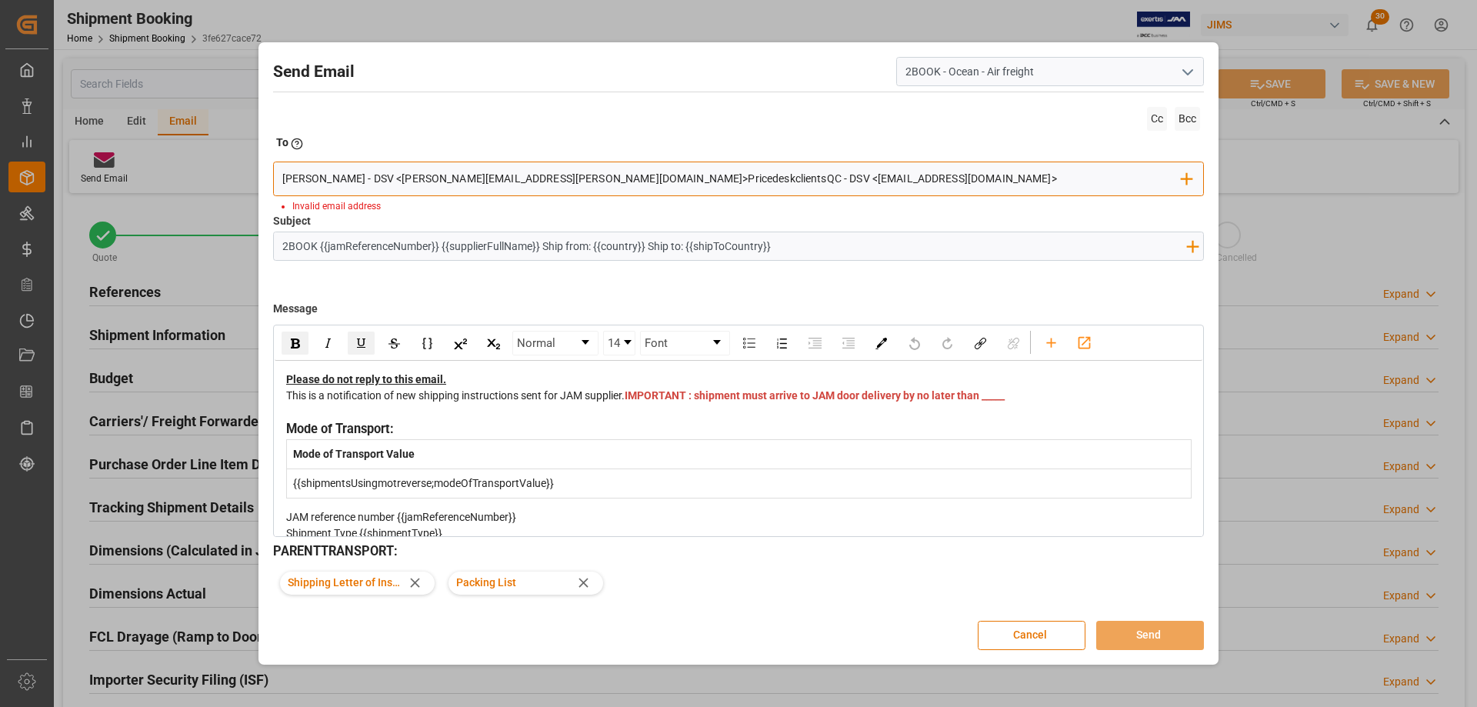
click at [878, 194] on div "Cindy Armstrong - DSV <cindy.armstrong@dsv.com>PricedeskclientsQC - DSV <Priced…" at bounding box center [738, 179] width 931 height 35
click at [539, 182] on input "Cindy Armstrong - DSV <cindy.armstrong@dsv.com>PricedeskclientsQC - DSV <Priced…" at bounding box center [732, 179] width 900 height 23
drag, startPoint x: 541, startPoint y: 179, endPoint x: 874, endPoint y: 162, distance: 333.6
click at [874, 162] on div "Cindy Armstrong - DSV <cindy.armstrong@dsv.com>PricedeskclientsQC - DSV <Priced…" at bounding box center [738, 179] width 931 height 35
type input "Cindy Armstrong - DSV <cindy.armstrong@dsv.com>"
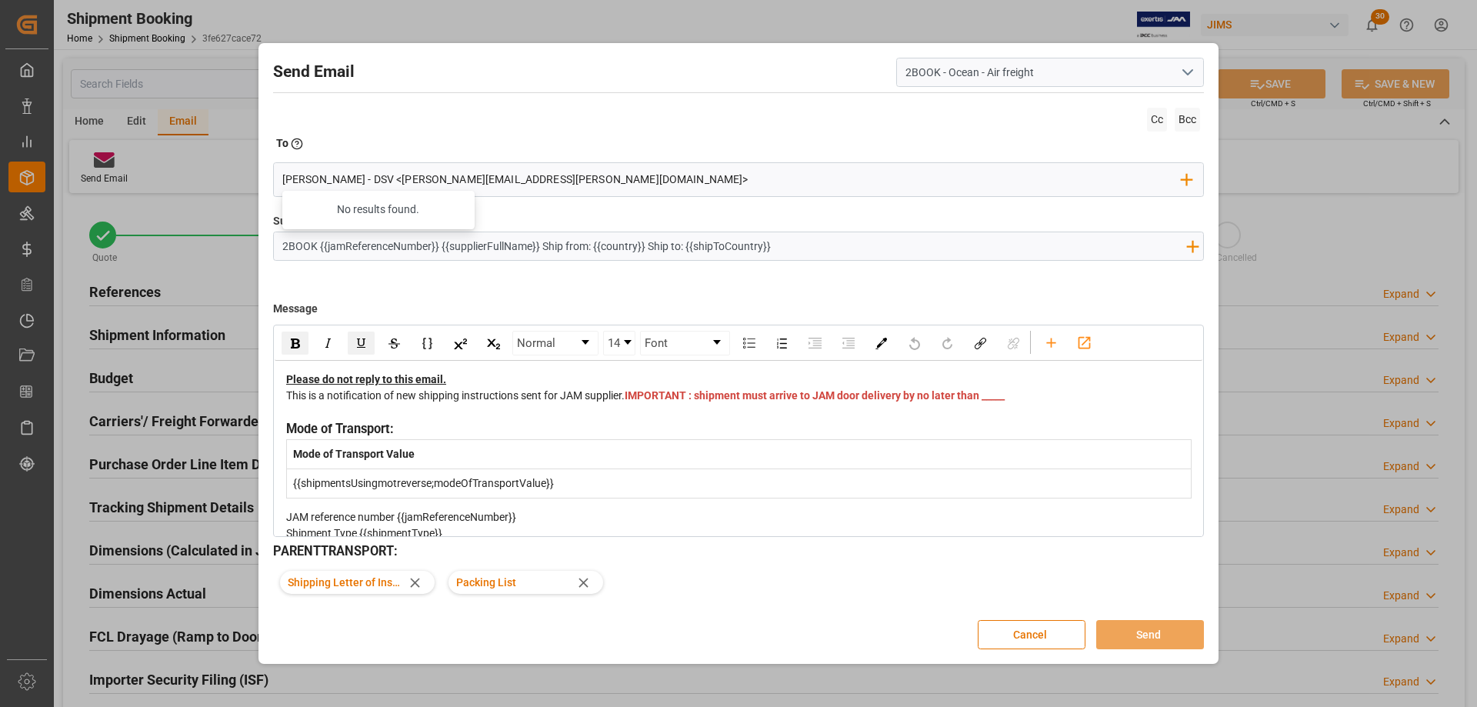
click at [1062, 283] on div "Subject 2BOOK {{jamReferenceNumber}} {{supplierFullName}} Ship from: {{country}…" at bounding box center [738, 251] width 931 height 77
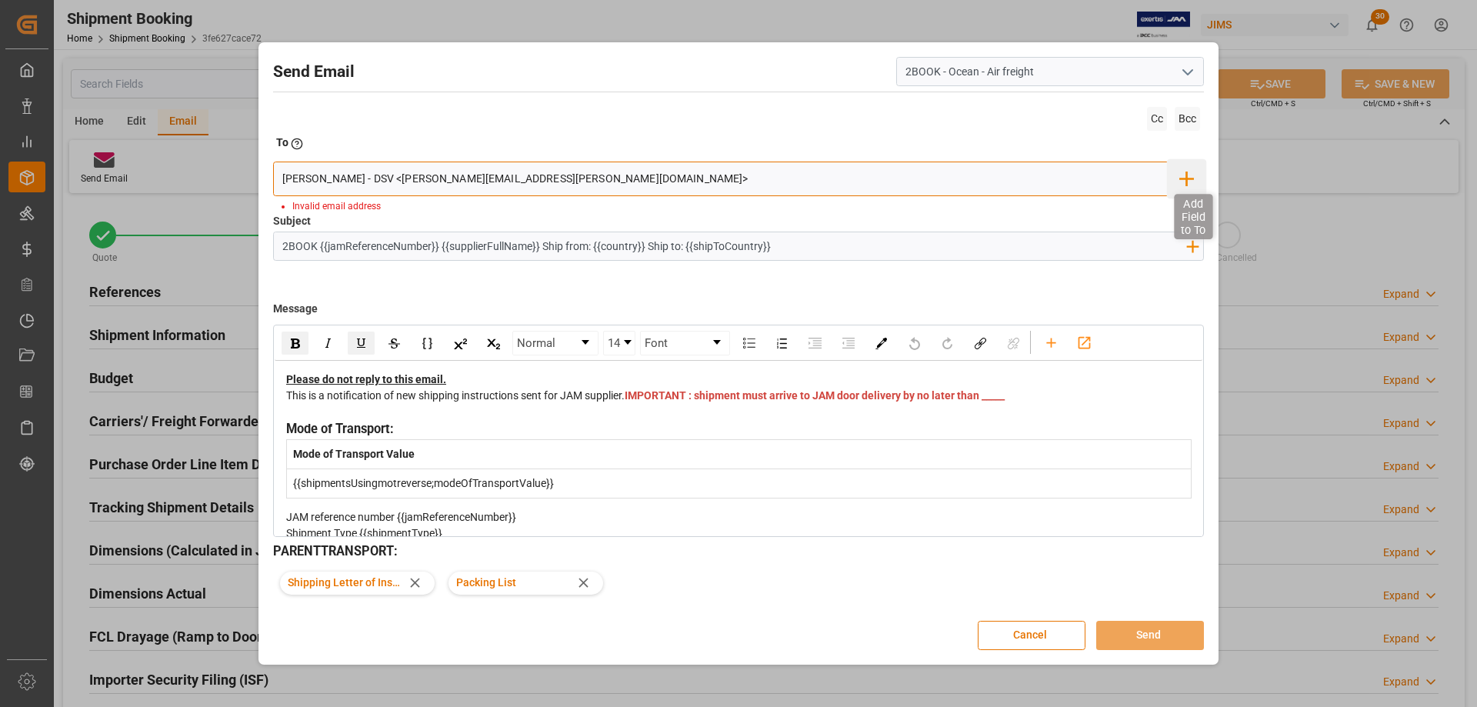
click at [1190, 176] on icon "button" at bounding box center [1186, 179] width 25 height 25
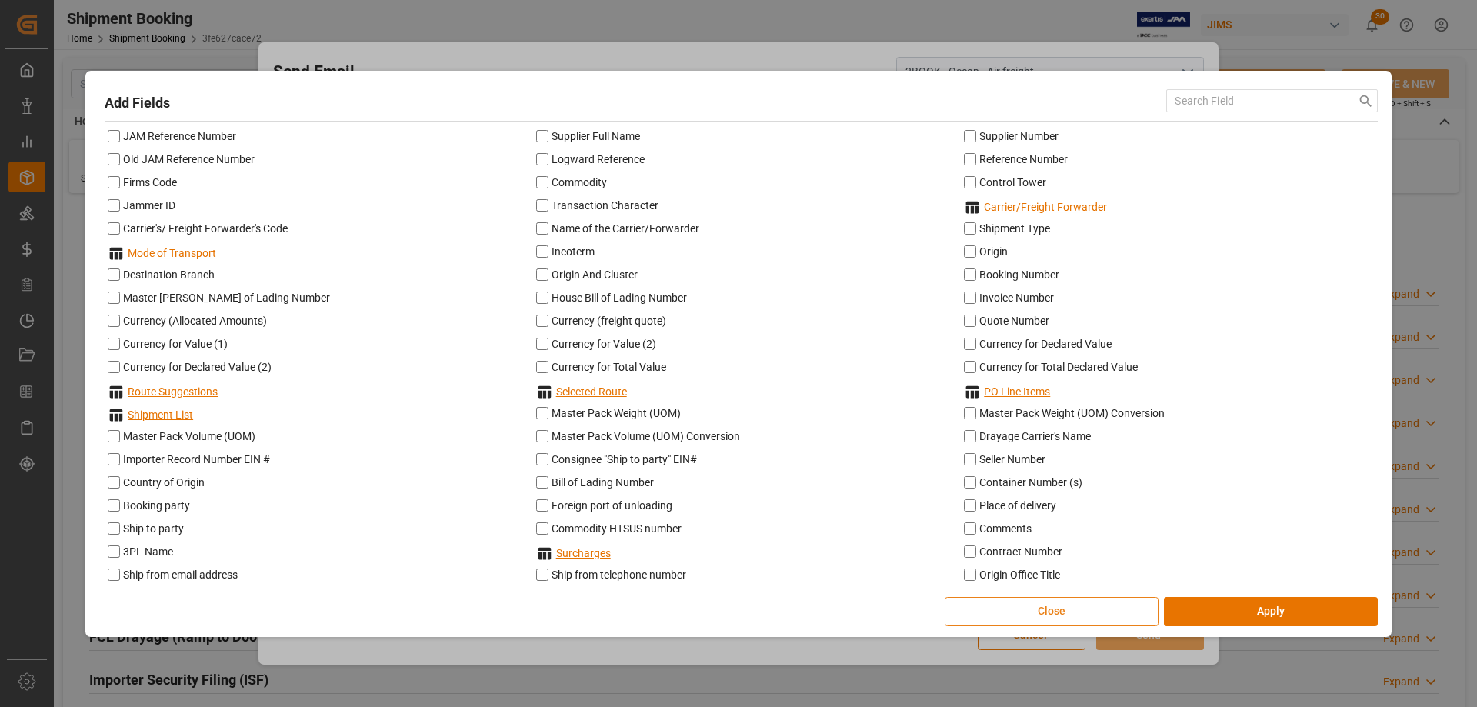
click at [1086, 616] on button "Close" at bounding box center [1052, 611] width 214 height 29
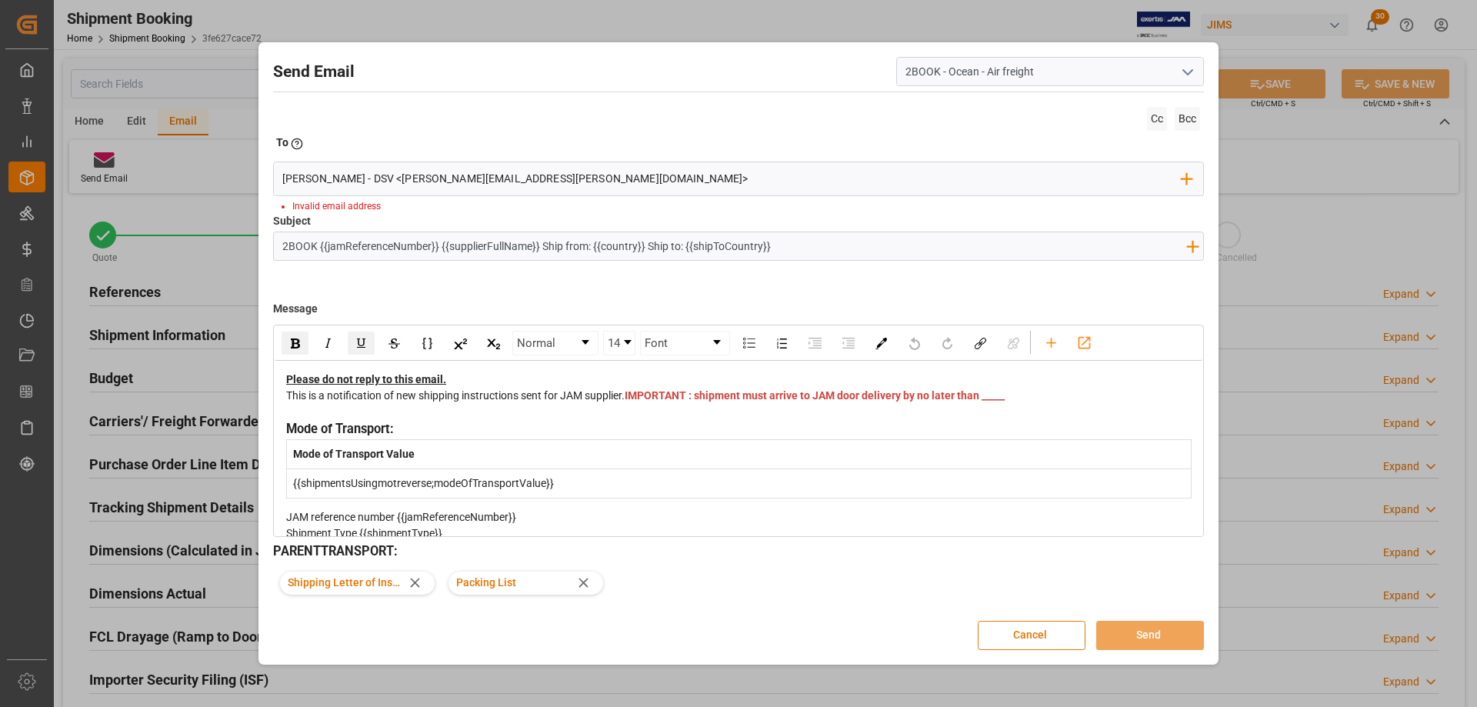
click at [367, 215] on div "Subject 2BOOK {{jamReferenceNumber}} {{supplierFullName}} Ship from: {{country}…" at bounding box center [738, 251] width 931 height 77
click at [318, 219] on div "Subject 2BOOK {{jamReferenceNumber}} {{supplierFullName}} Ship from: {{country}…" at bounding box center [738, 251] width 931 height 77
click at [300, 199] on li "Invalid email address" at bounding box center [741, 206] width 899 height 14
click at [550, 180] on input "Cindy Armstrong - DSV <cindy.armstrong@dsv.com>" at bounding box center [732, 179] width 900 height 23
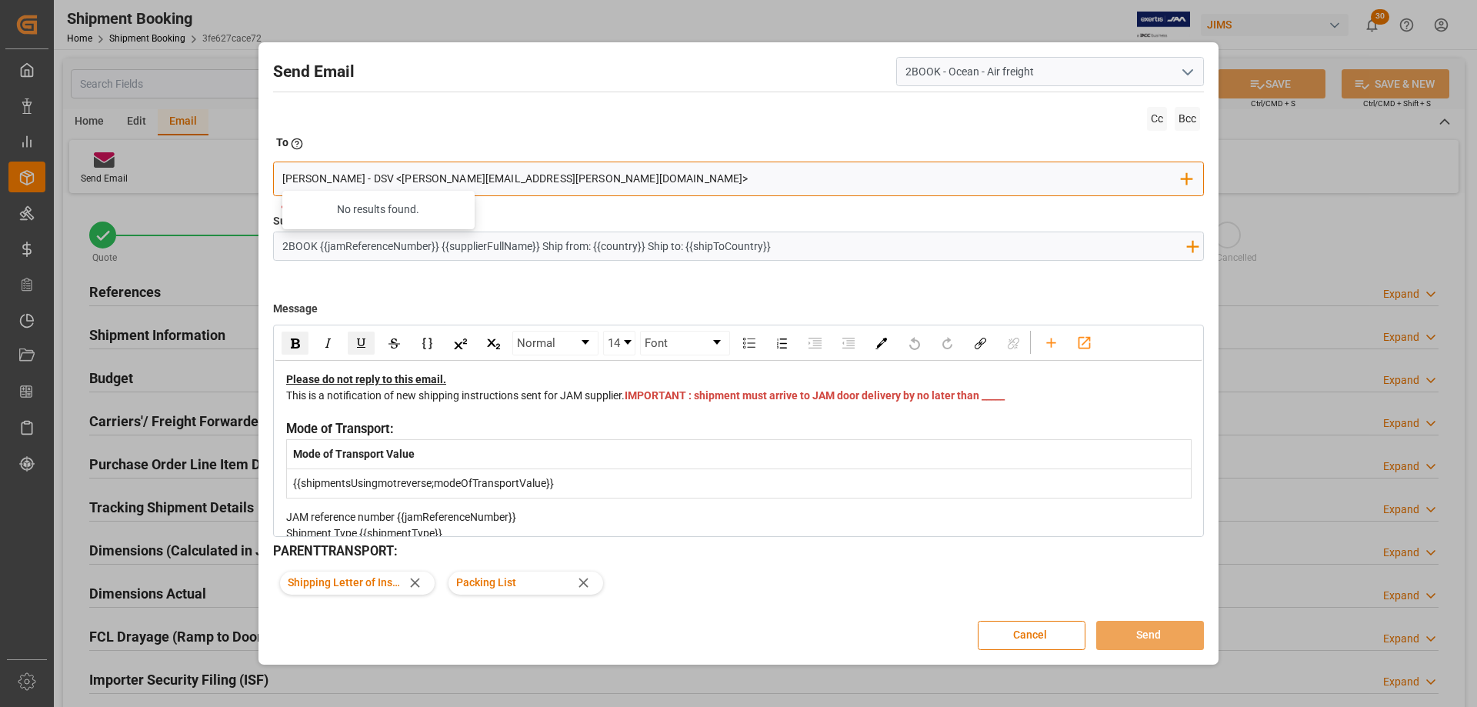
click at [552, 183] on input "Cindy Armstrong - DSV <cindy.armstrong@dsv.com>" at bounding box center [732, 179] width 900 height 23
click at [1027, 639] on button "Cancel" at bounding box center [1032, 635] width 108 height 29
